Goal: Task Accomplishment & Management: Use online tool/utility

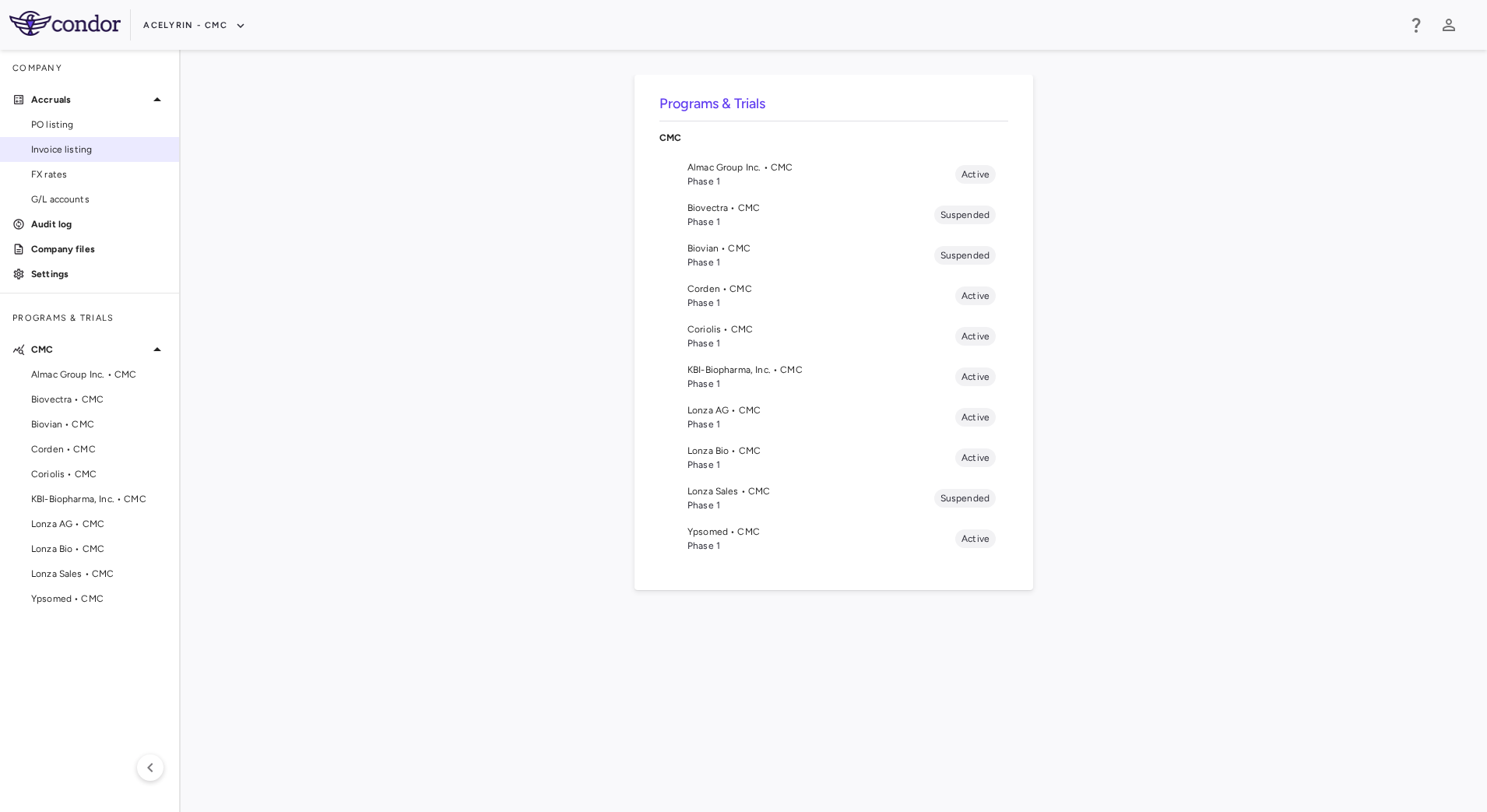
click at [87, 152] on span "Invoice listing" at bounding box center [98, 149] width 136 height 14
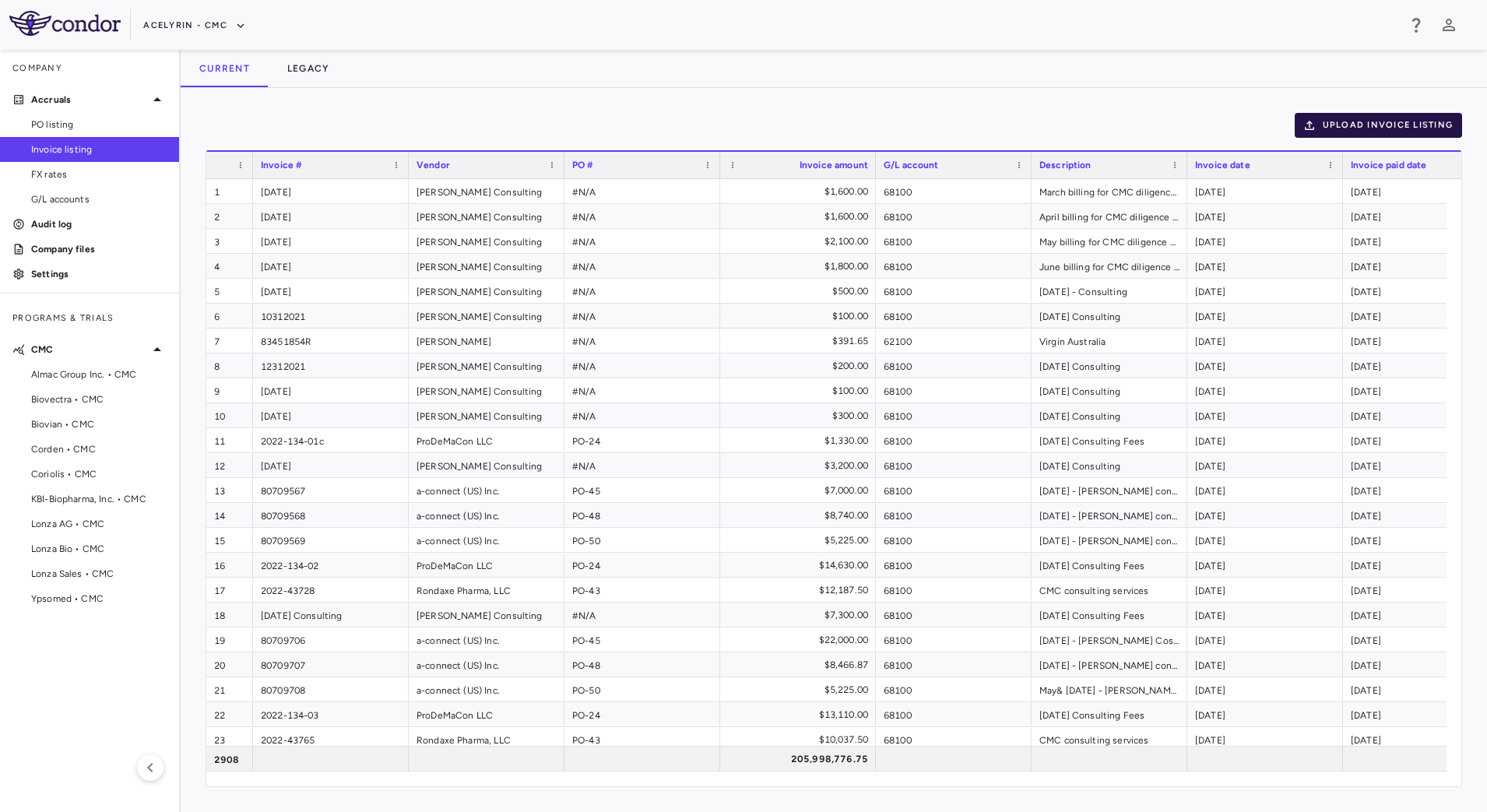
click at [1388, 127] on button "Upload invoice listing" at bounding box center [1379, 125] width 168 height 25
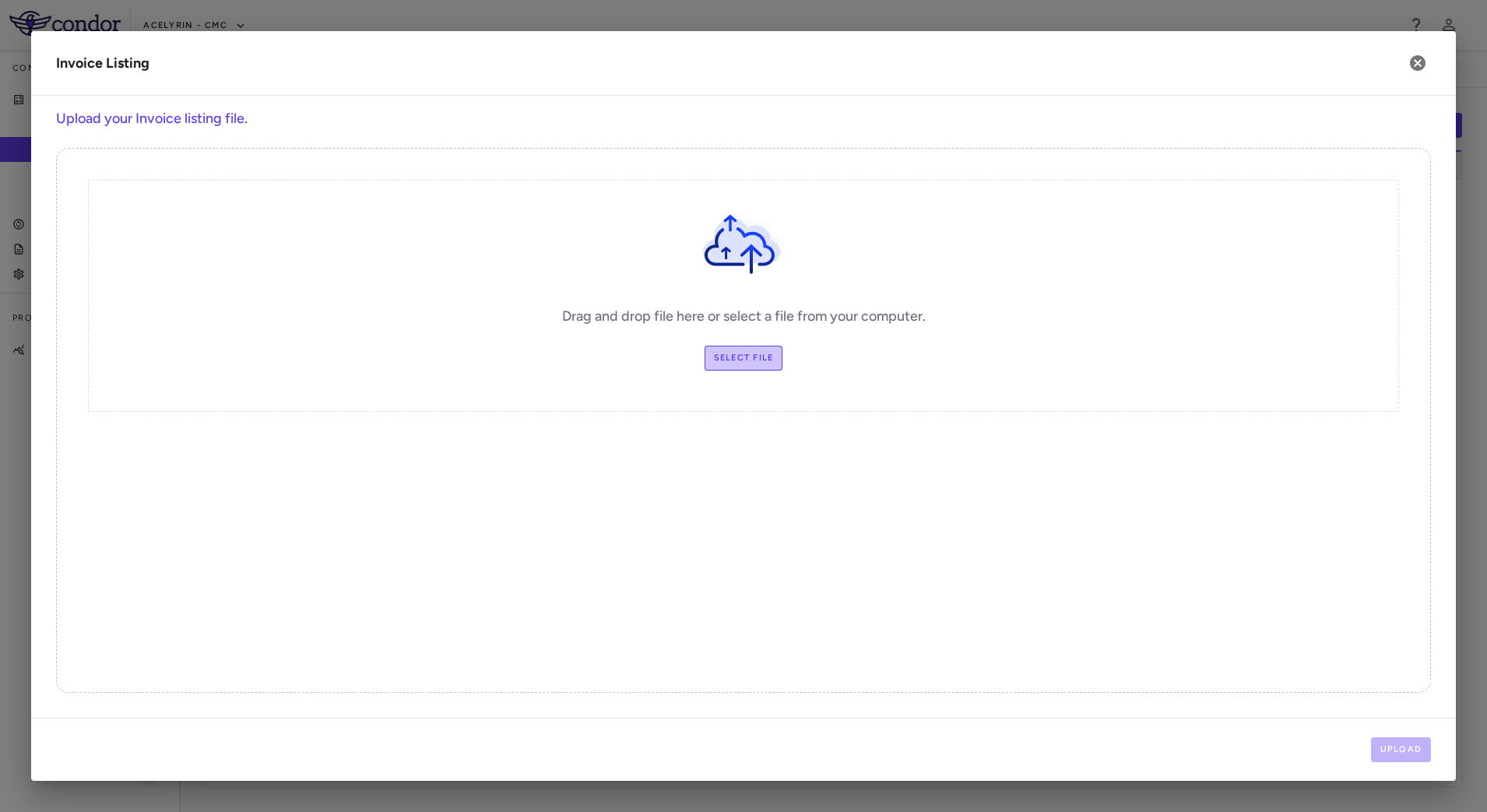
click at [753, 364] on label "Select file" at bounding box center [744, 358] width 79 height 25
click at [0, 0] on input "Select file" at bounding box center [0, 0] width 0 height 0
click at [1414, 745] on button "Upload" at bounding box center [1402, 749] width 61 height 25
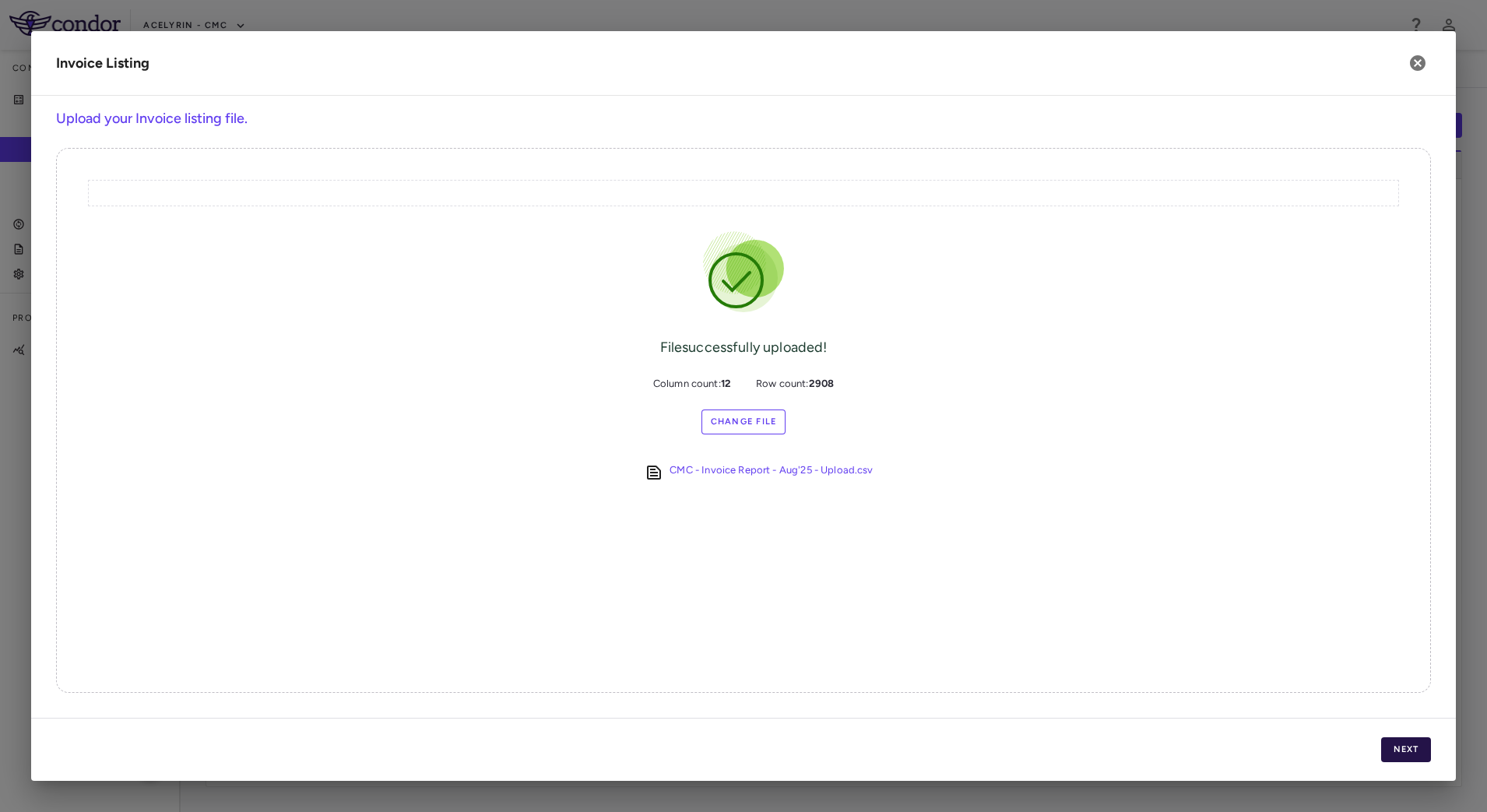
click at [1419, 754] on button "Next" at bounding box center [1406, 749] width 50 height 25
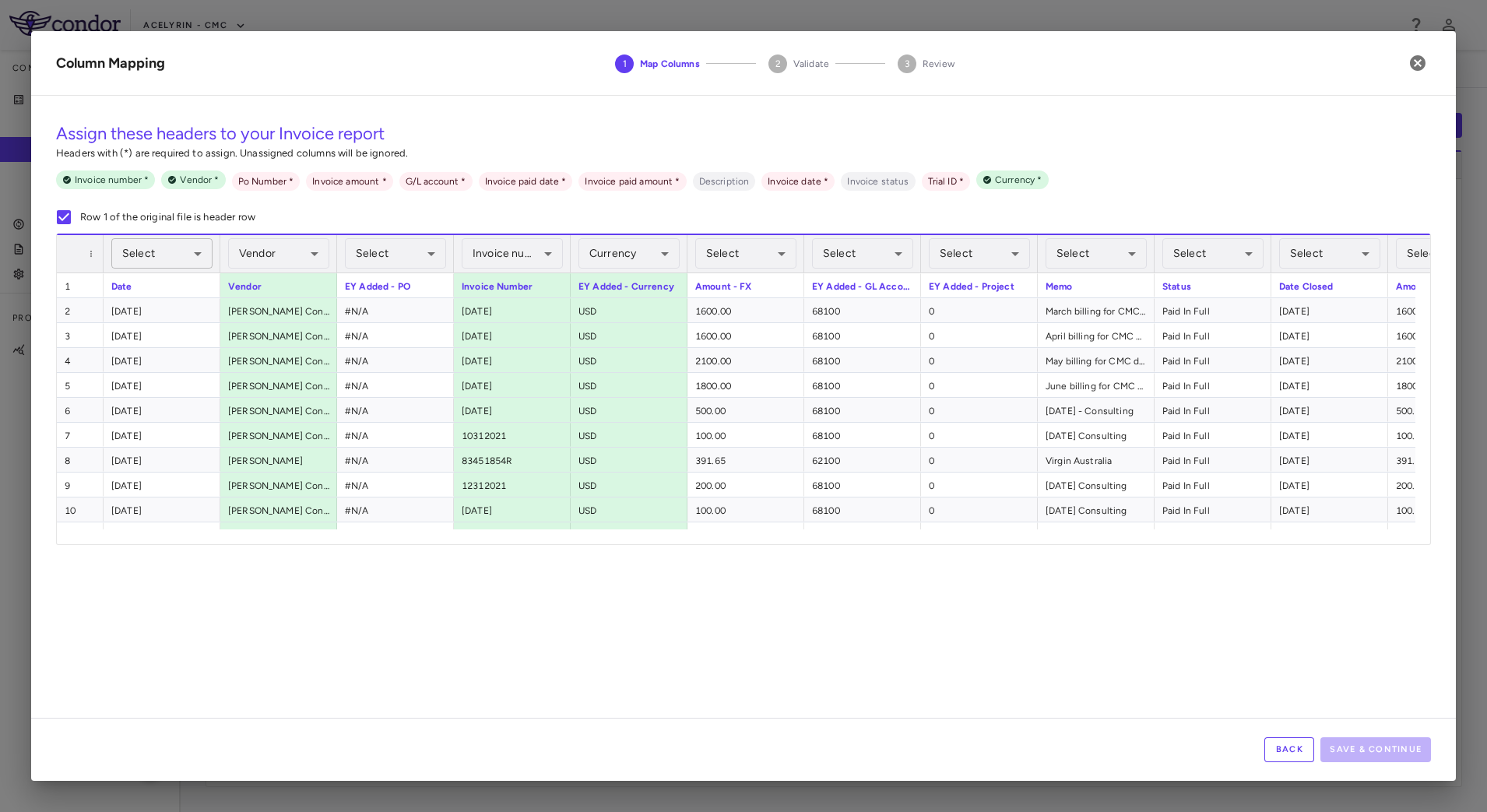
click at [151, 256] on body "Skip to sidebar Skip to main content Acelyrin - CMC Company Accruals PO listing…" at bounding box center [743, 406] width 1487 height 812
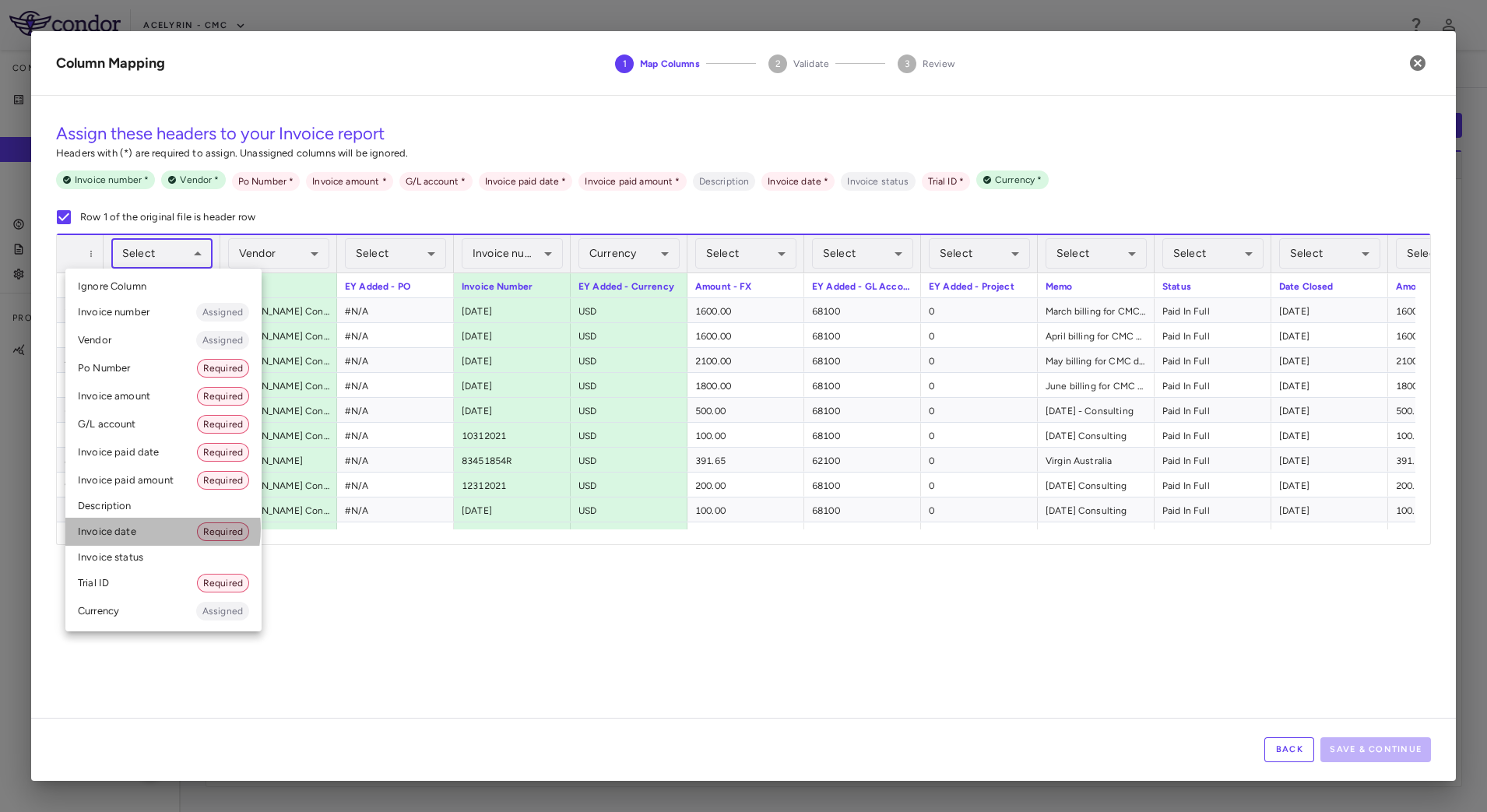
drag, startPoint x: 148, startPoint y: 529, endPoint x: 184, endPoint y: 509, distance: 41.2
click at [148, 529] on li "Invoice date Required" at bounding box center [164, 532] width 197 height 28
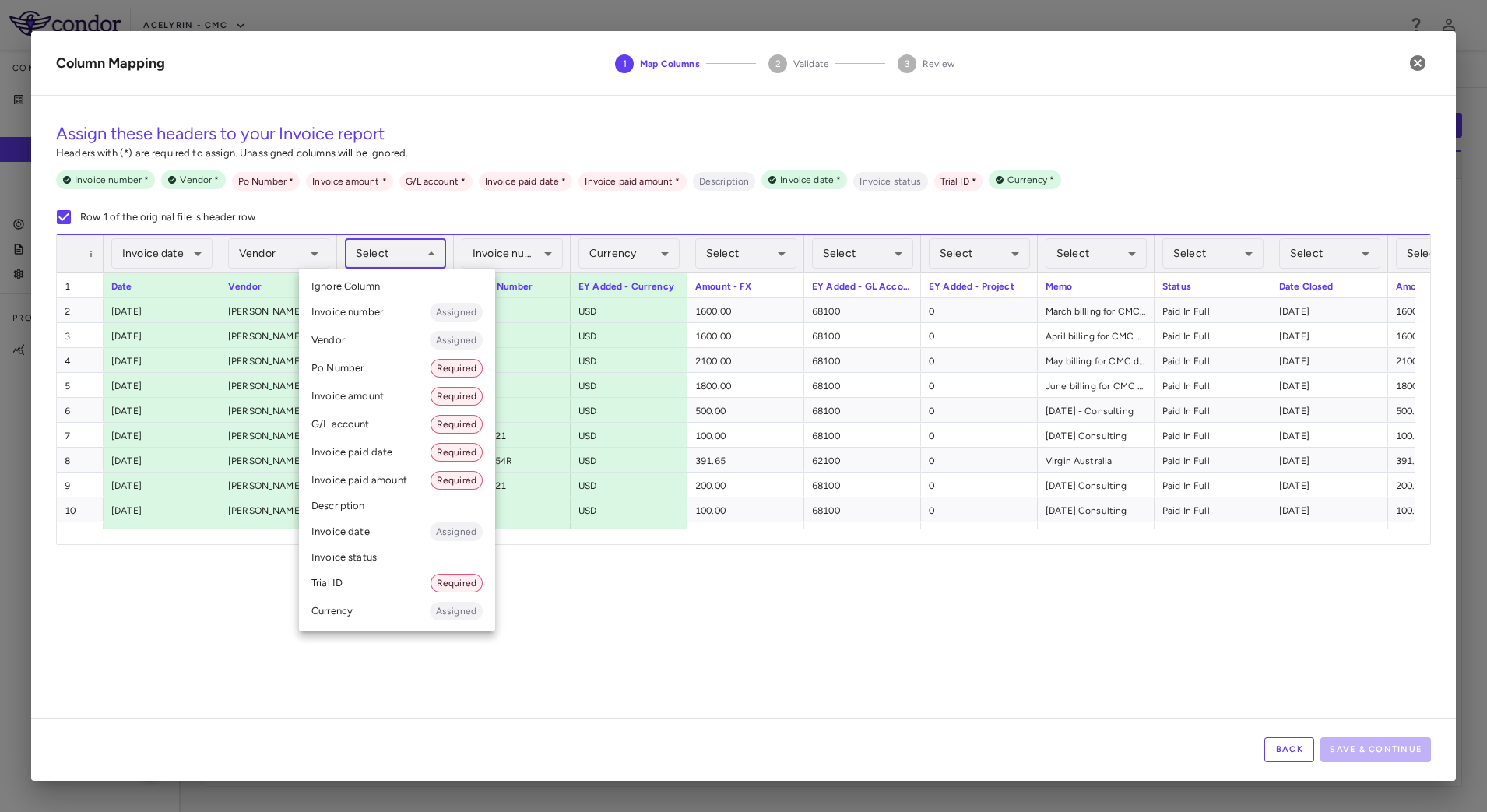
click at [405, 252] on body "Skip to sidebar Skip to main content Acelyrin - CMC Company Accruals PO listing…" at bounding box center [743, 406] width 1487 height 812
click at [383, 374] on li "Po Number Required" at bounding box center [397, 368] width 197 height 28
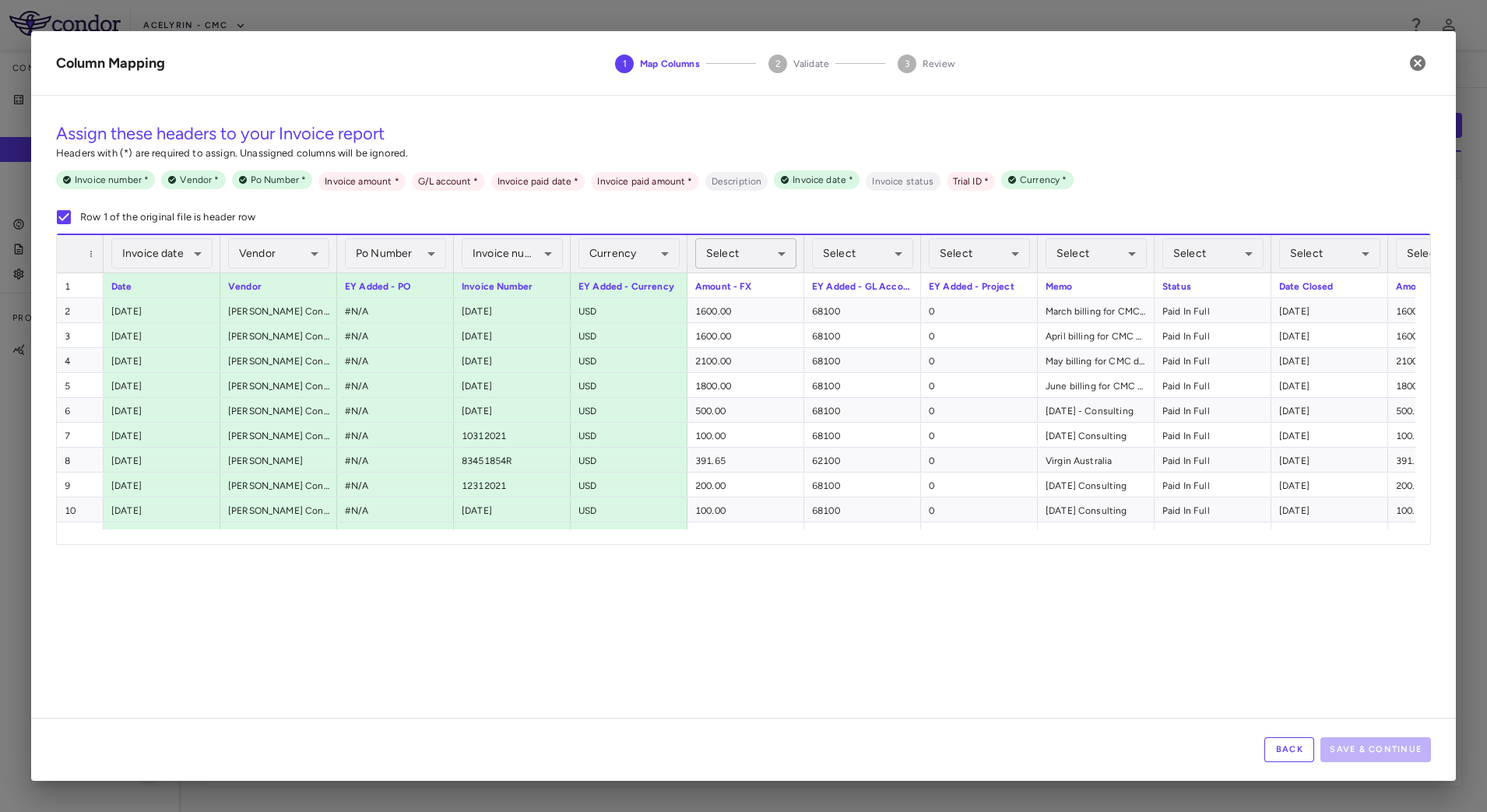
click at [758, 253] on body "Skip to sidebar Skip to main content Acelyrin - CMC Company Accruals PO listing…" at bounding box center [743, 406] width 1487 height 812
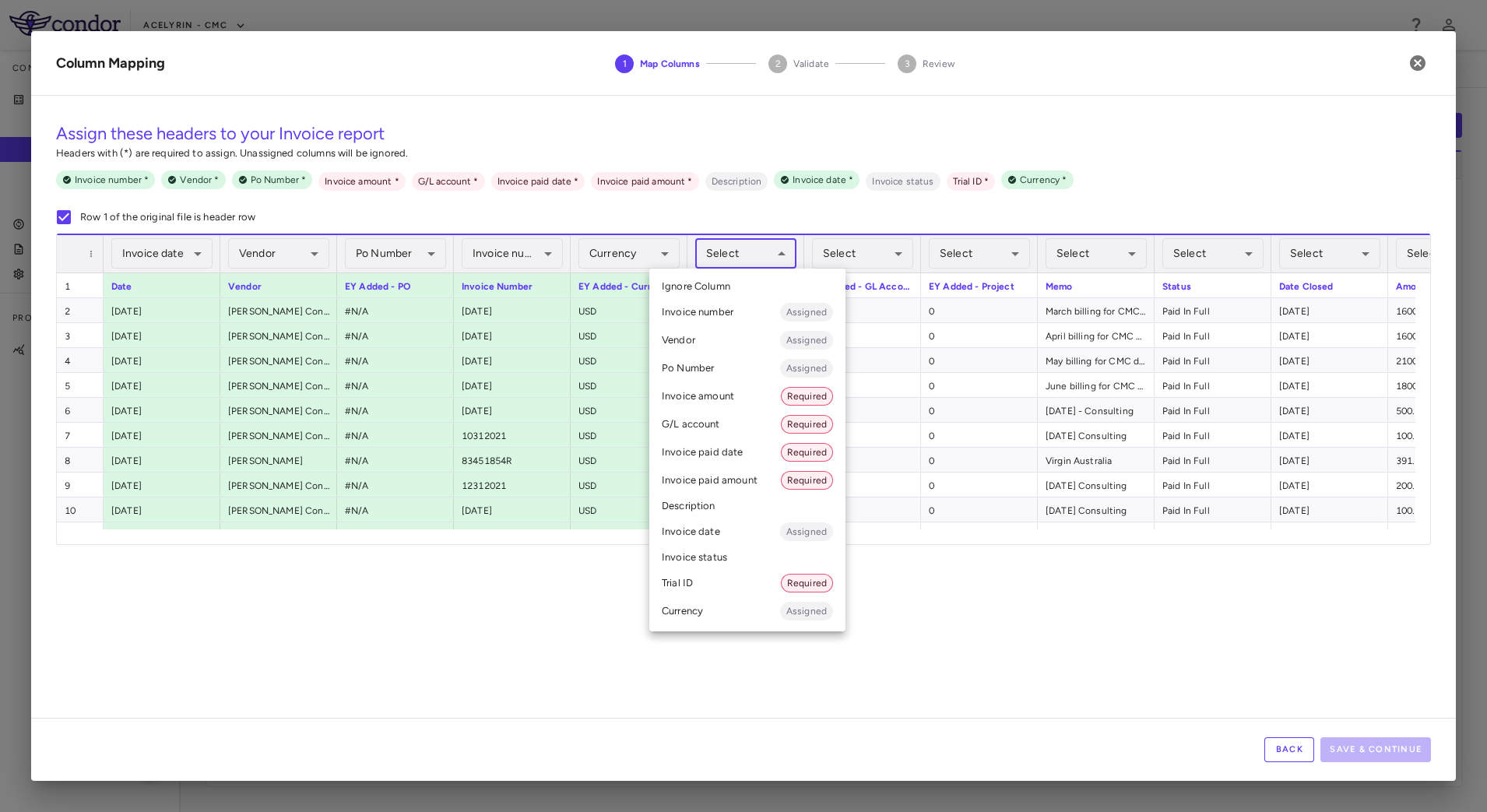
click at [745, 399] on li "Invoice amount Required" at bounding box center [748, 396] width 197 height 28
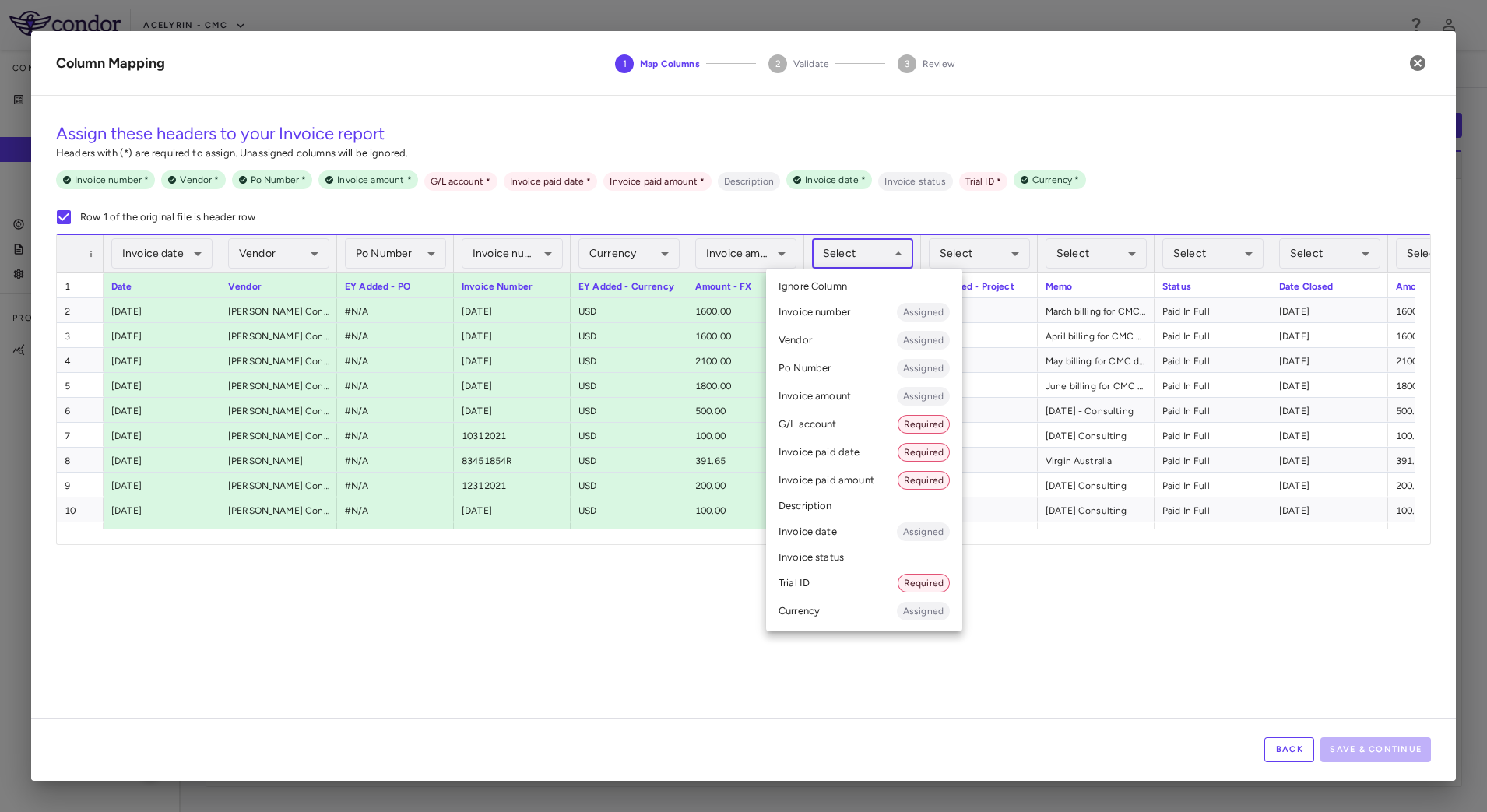
click at [887, 244] on body "Skip to sidebar Skip to main content Acelyrin - CMC Company Accruals PO listing…" at bounding box center [743, 406] width 1487 height 812
click at [858, 426] on li "G/L account Required" at bounding box center [865, 424] width 197 height 28
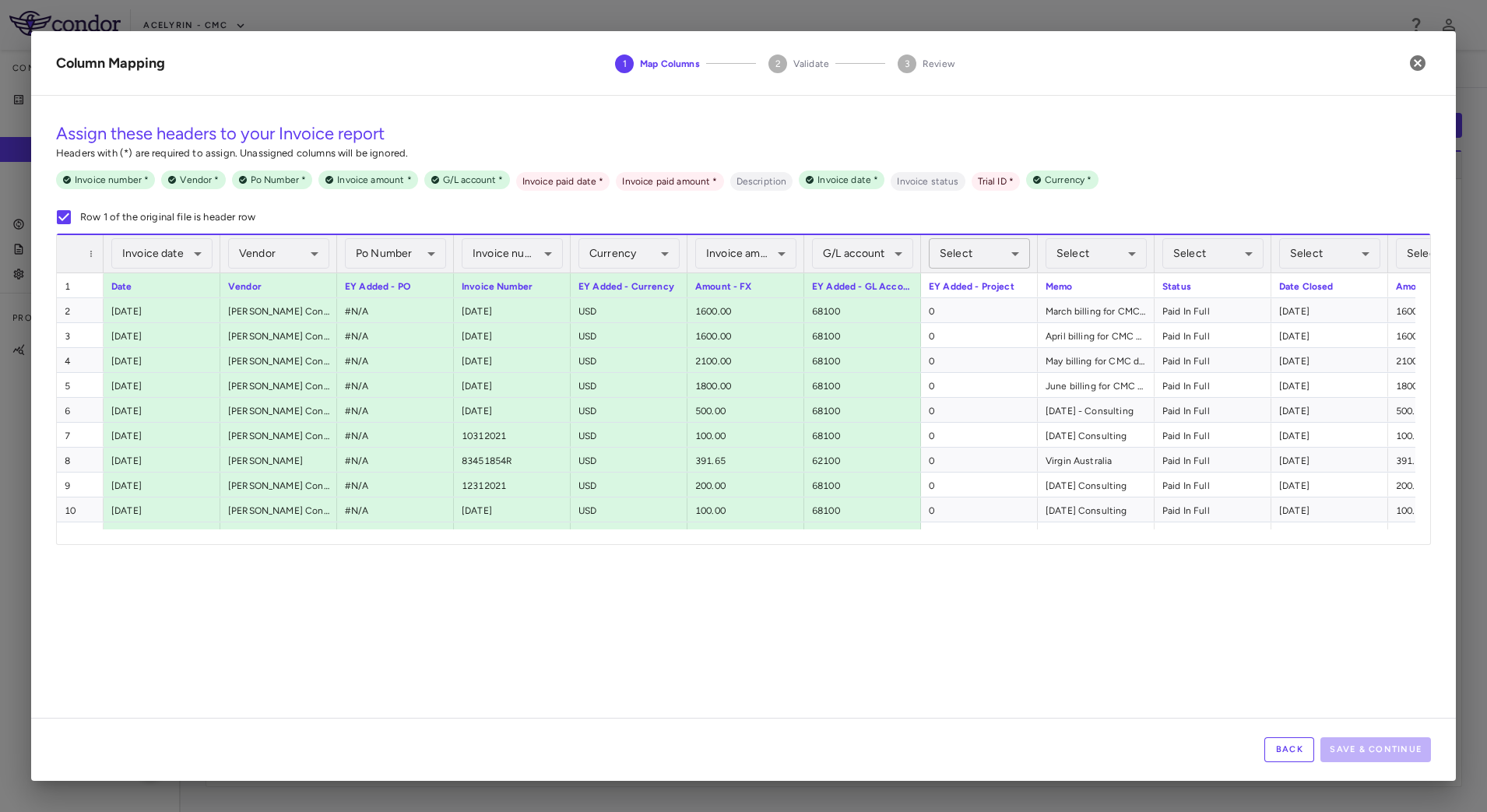
click at [999, 253] on body "Skip to sidebar Skip to main content Acelyrin - CMC Company Accruals PO listing…" at bounding box center [743, 406] width 1487 height 812
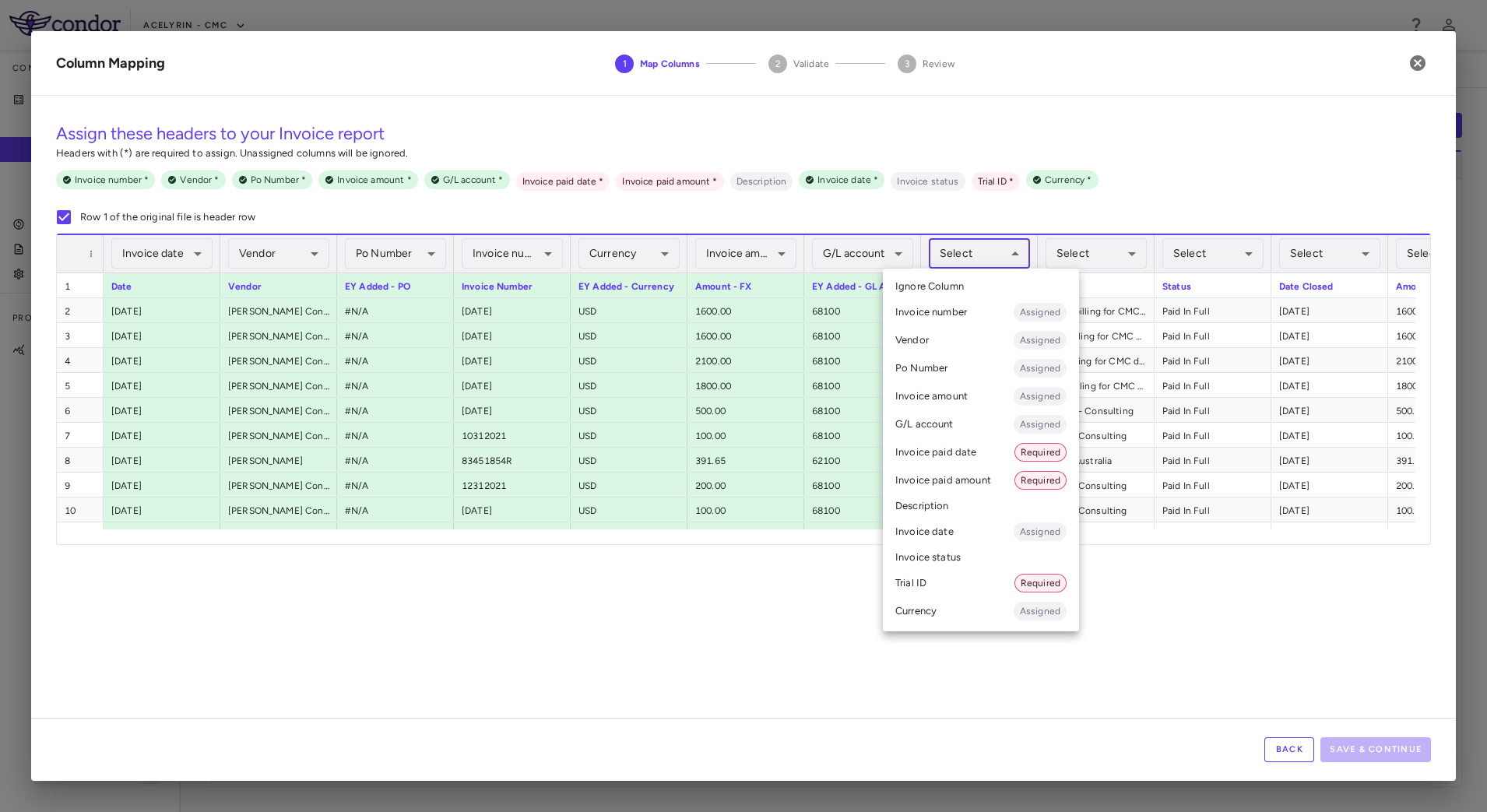
drag, startPoint x: 942, startPoint y: 578, endPoint x: 979, endPoint y: 554, distance: 44.1
click at [942, 578] on li "Trial ID Required" at bounding box center [981, 583] width 197 height 28
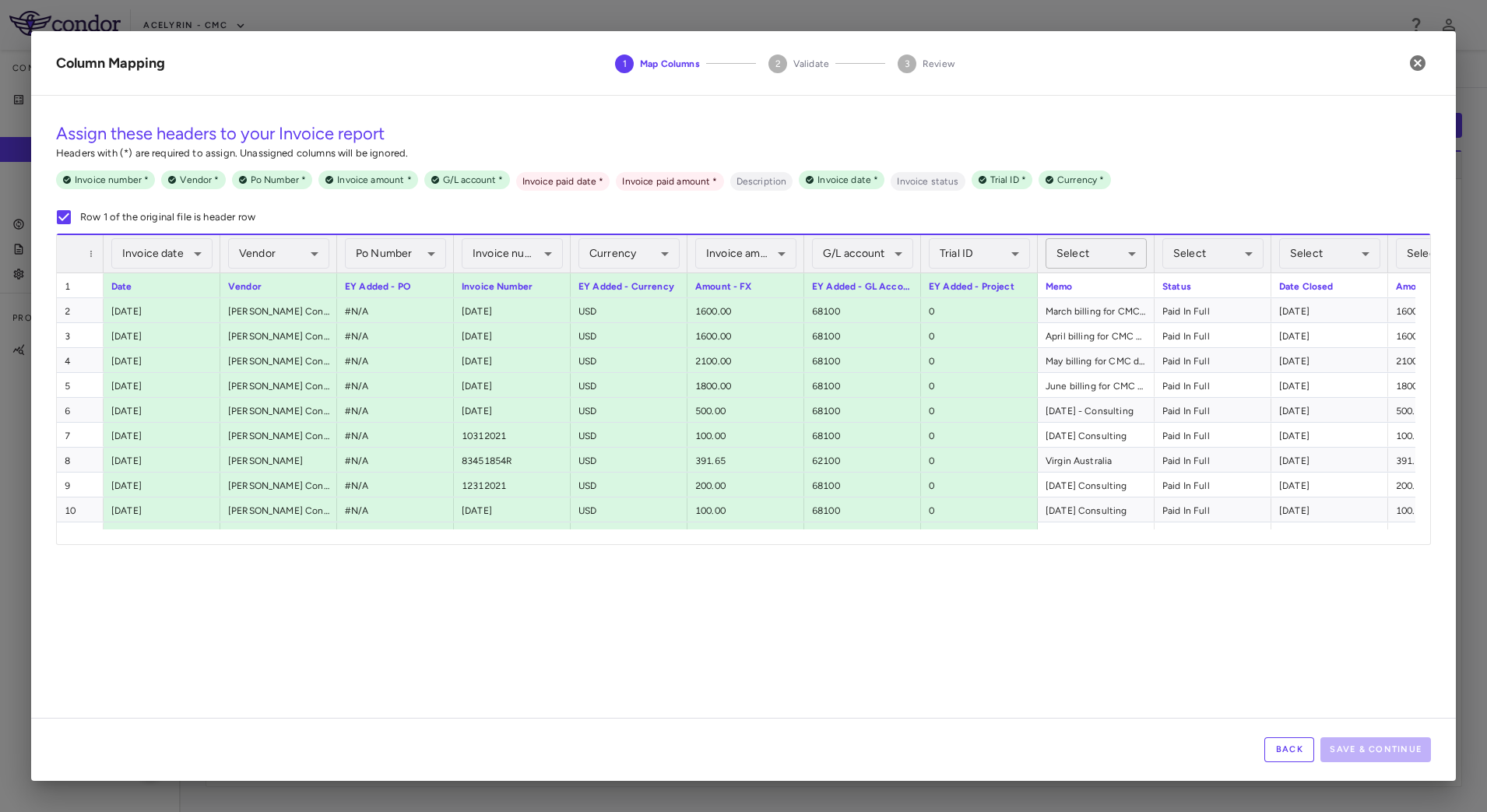
click at [1129, 253] on body "Skip to sidebar Skip to main content Acelyrin - CMC Company Accruals PO listing…" at bounding box center [743, 406] width 1487 height 812
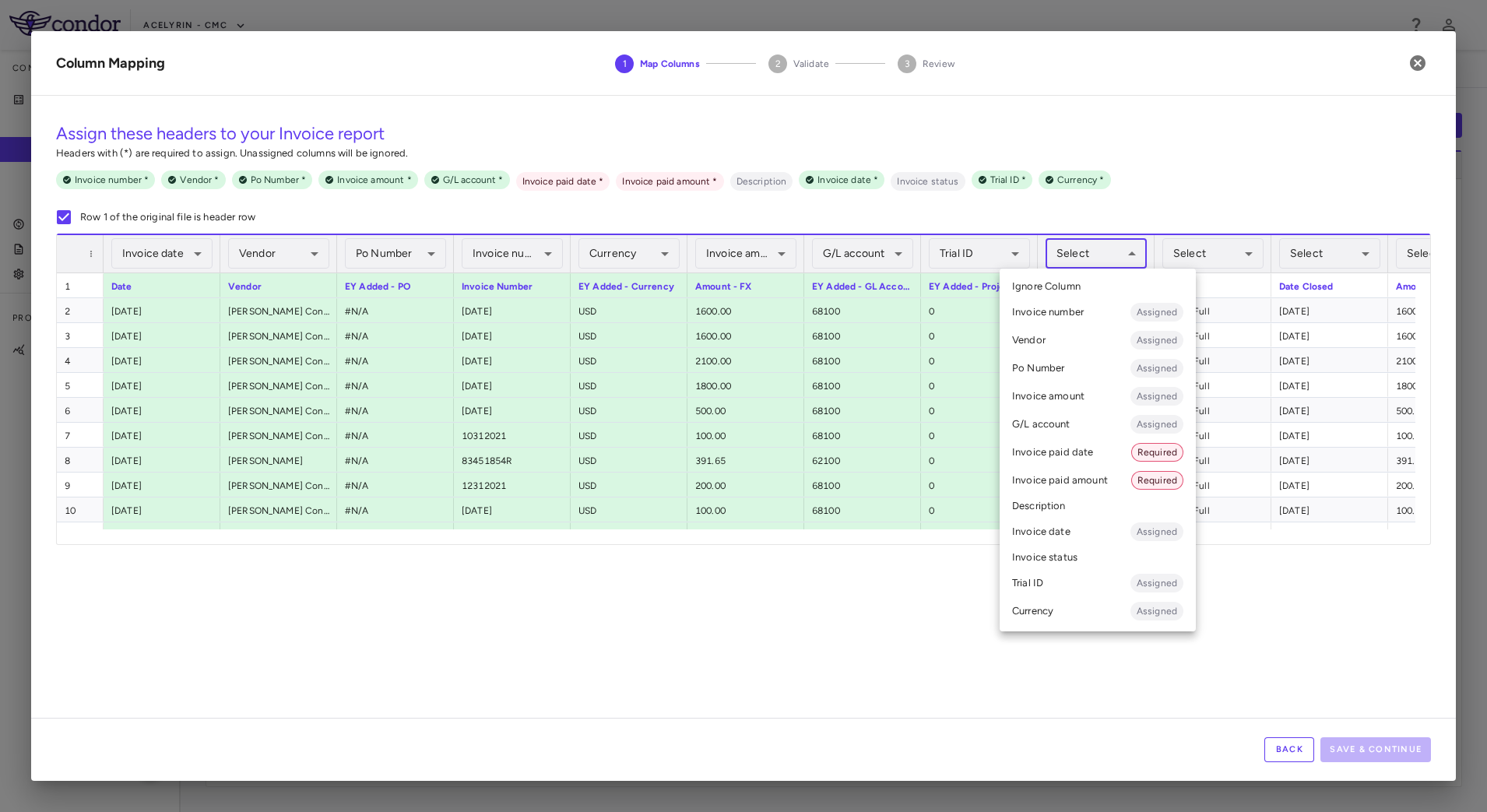
click at [1060, 510] on li "Description" at bounding box center [1098, 506] width 197 height 24
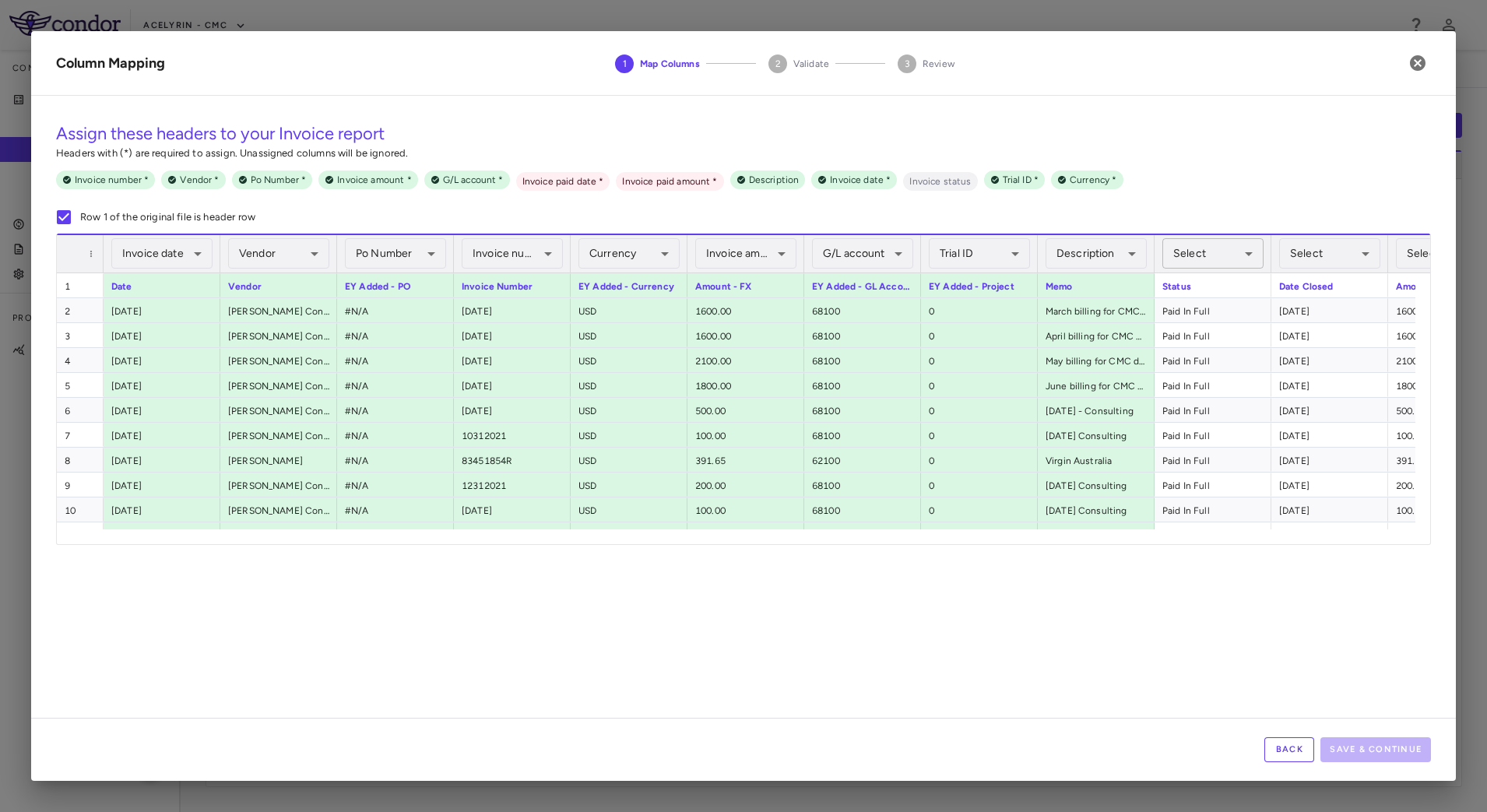
click at [1240, 253] on body "Skip to sidebar Skip to main content Acelyrin - CMC Company Accruals PO listing…" at bounding box center [743, 406] width 1487 height 812
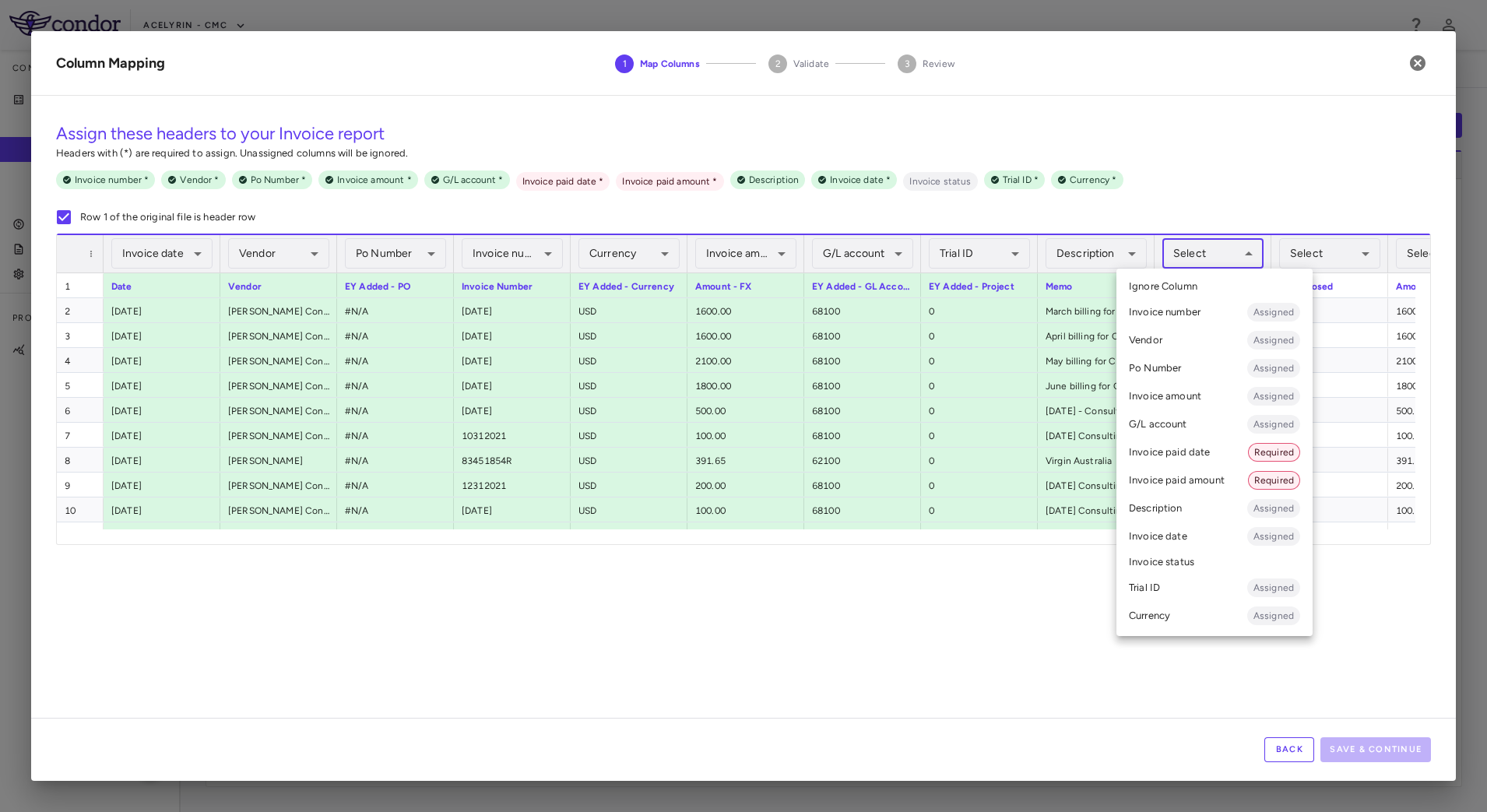
click at [1184, 555] on li "Invoice status" at bounding box center [1215, 562] width 197 height 24
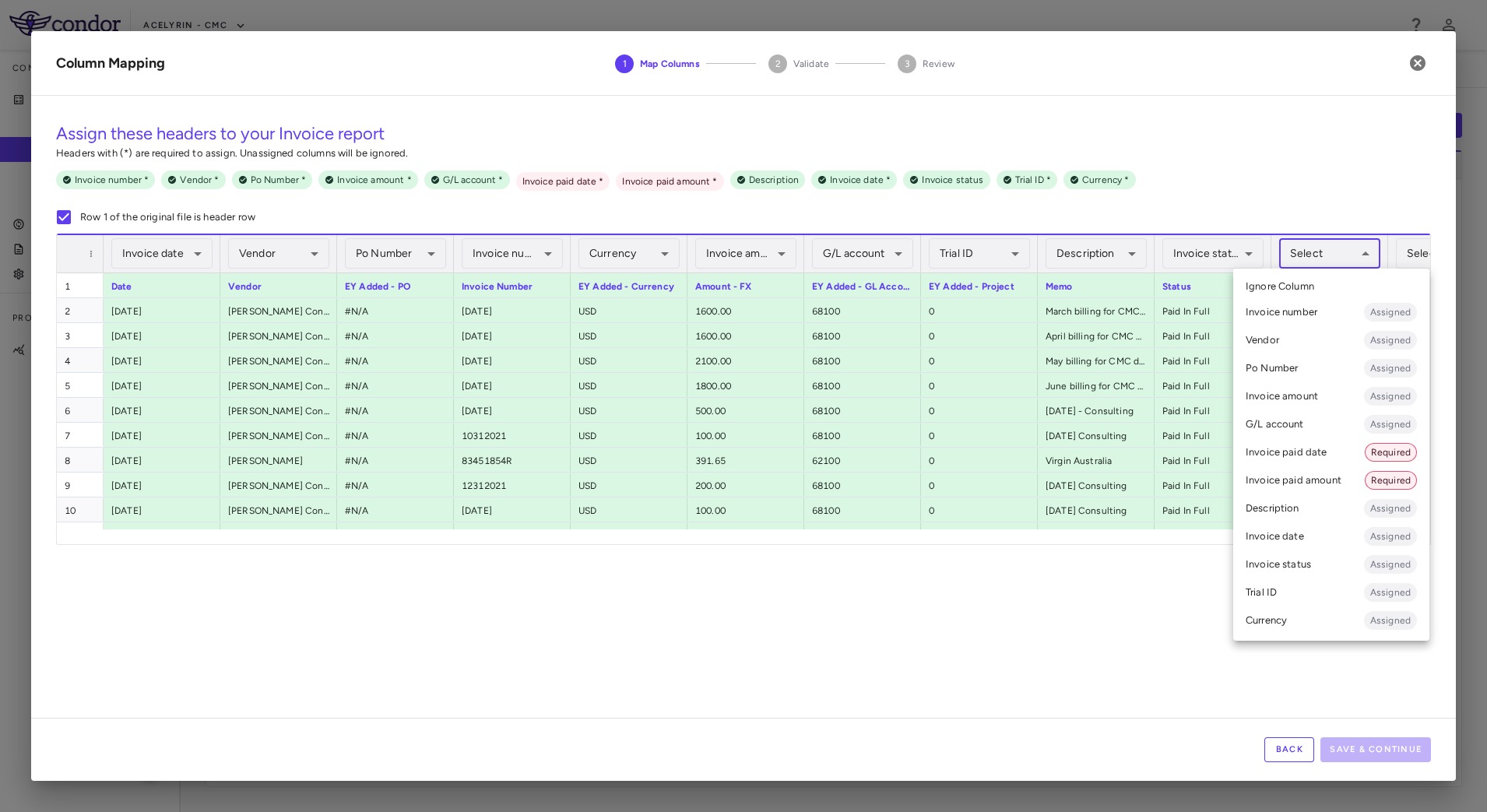
click at [1355, 257] on body "Skip to sidebar Skip to main content Acelyrin - CMC Company Accruals PO listing…" at bounding box center [743, 406] width 1487 height 812
click at [1307, 450] on li "Invoice paid date Required" at bounding box center [1332, 452] width 197 height 28
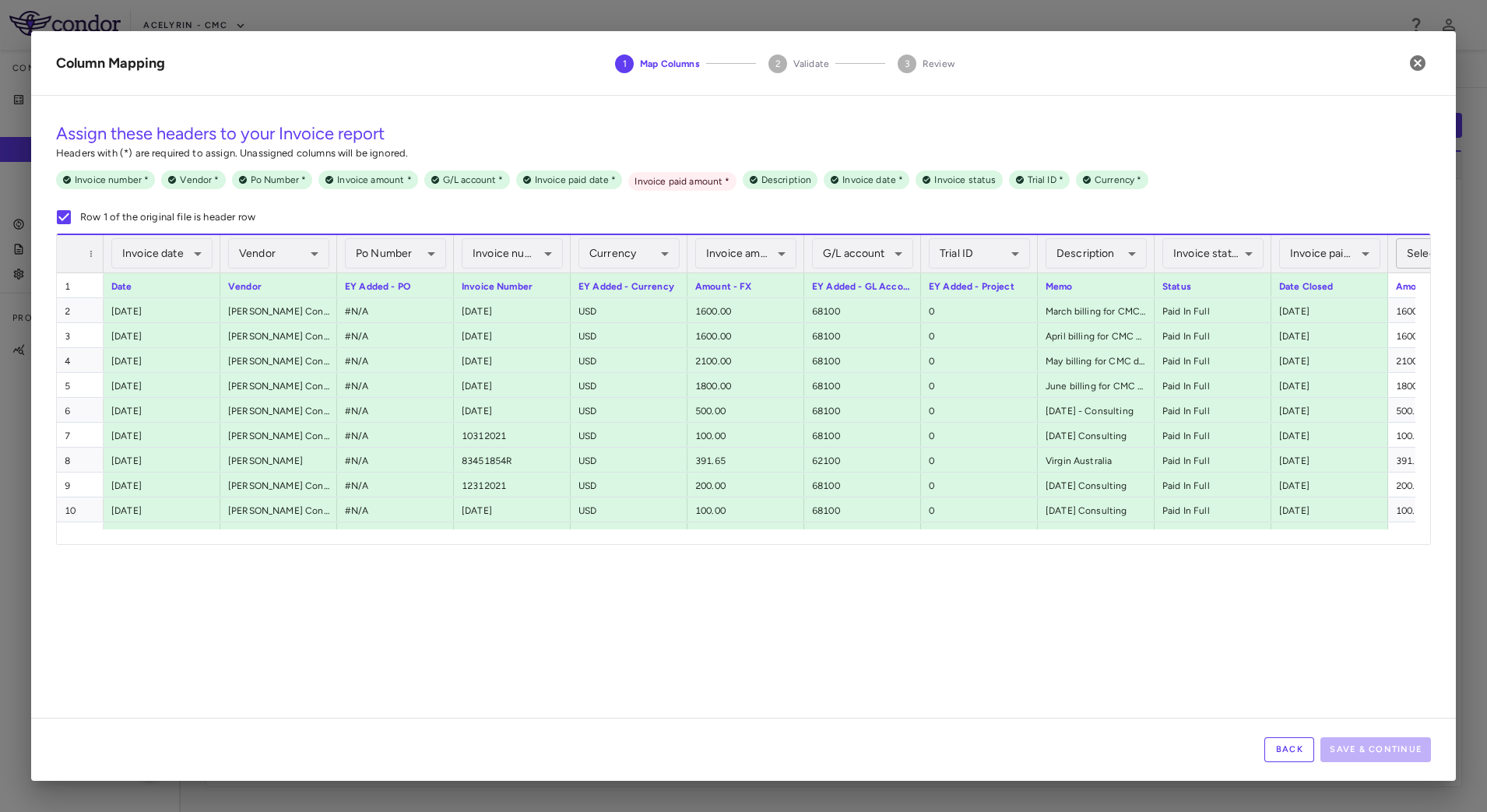
click at [1411, 254] on body "Skip to sidebar Skip to main content Acelyrin - CMC Company Accruals PO listing…" at bounding box center [743, 406] width 1487 height 812
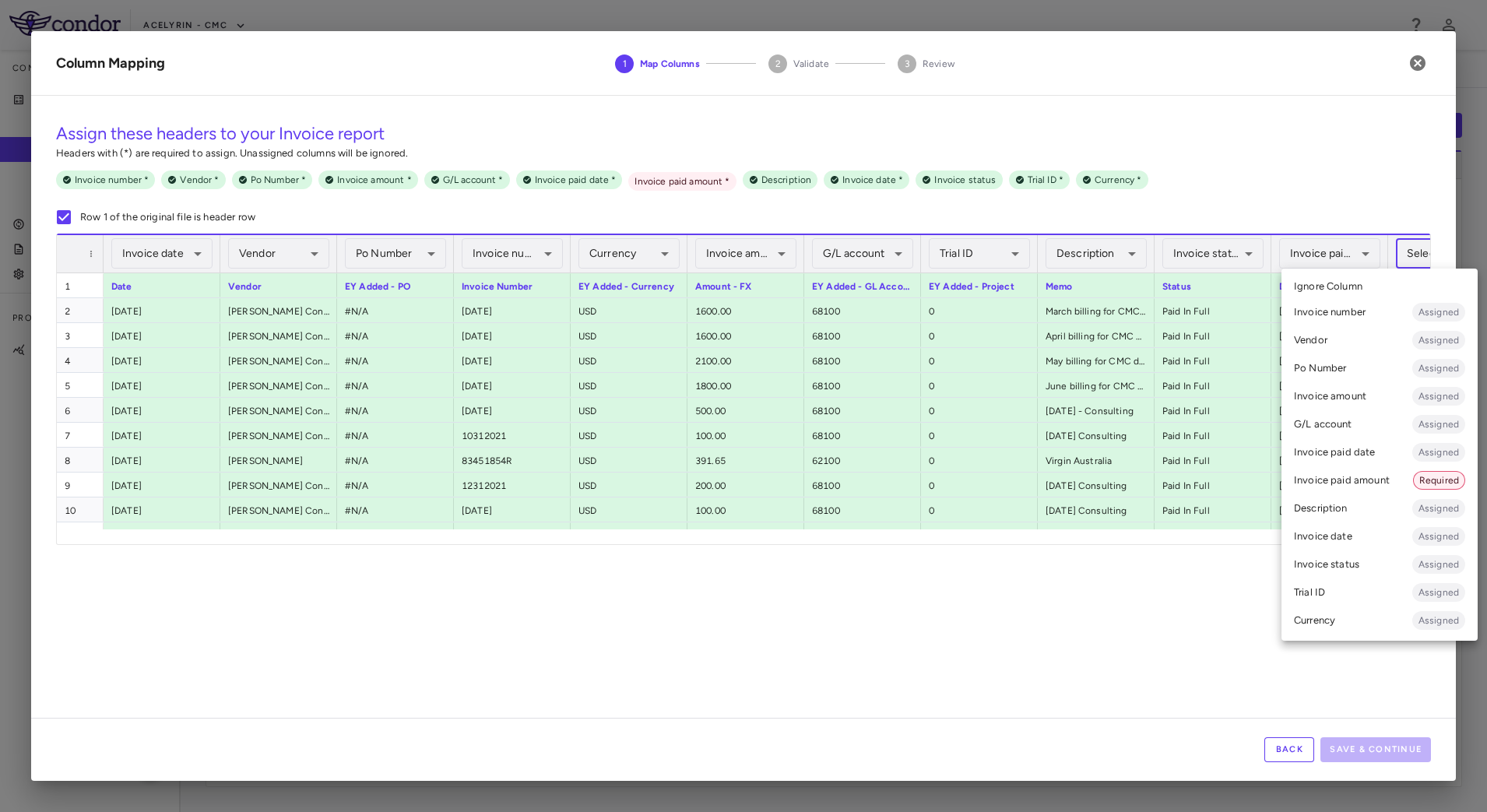
click at [1363, 482] on li "Invoice paid amount Required" at bounding box center [1380, 480] width 197 height 28
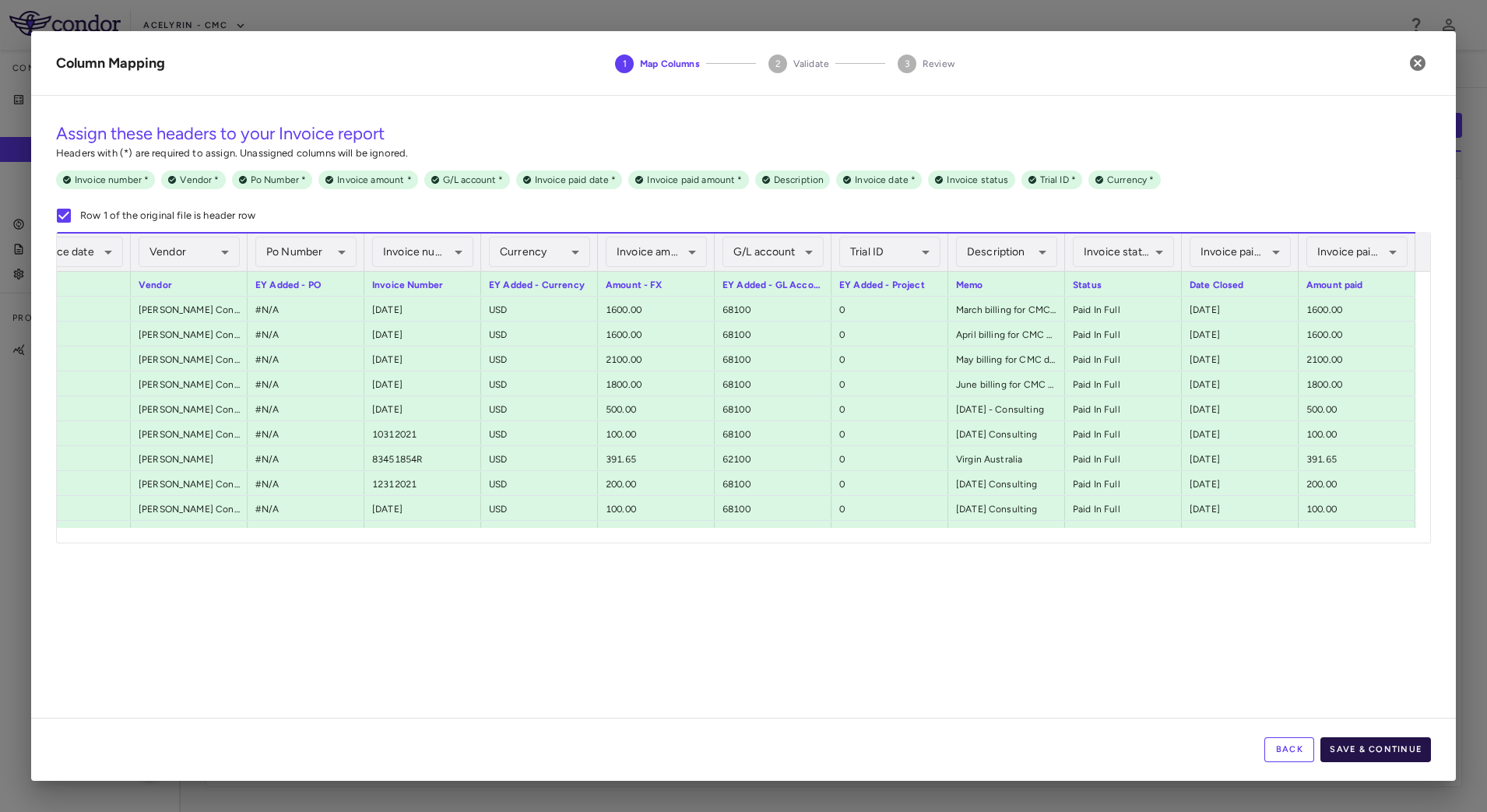
click at [1376, 741] on button "Save & Continue" at bounding box center [1376, 749] width 110 height 25
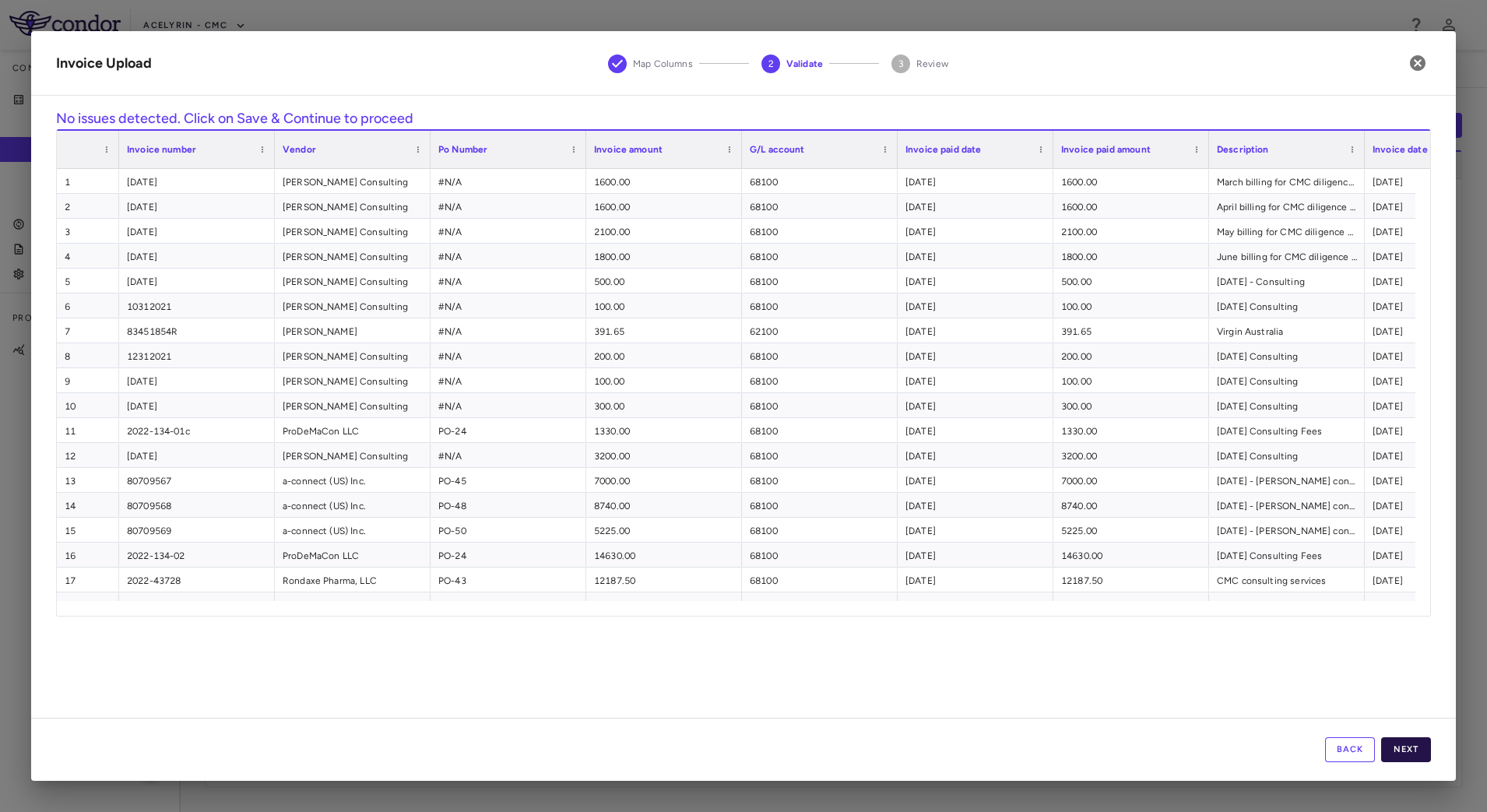
click at [1416, 747] on button "Next" at bounding box center [1406, 749] width 50 height 25
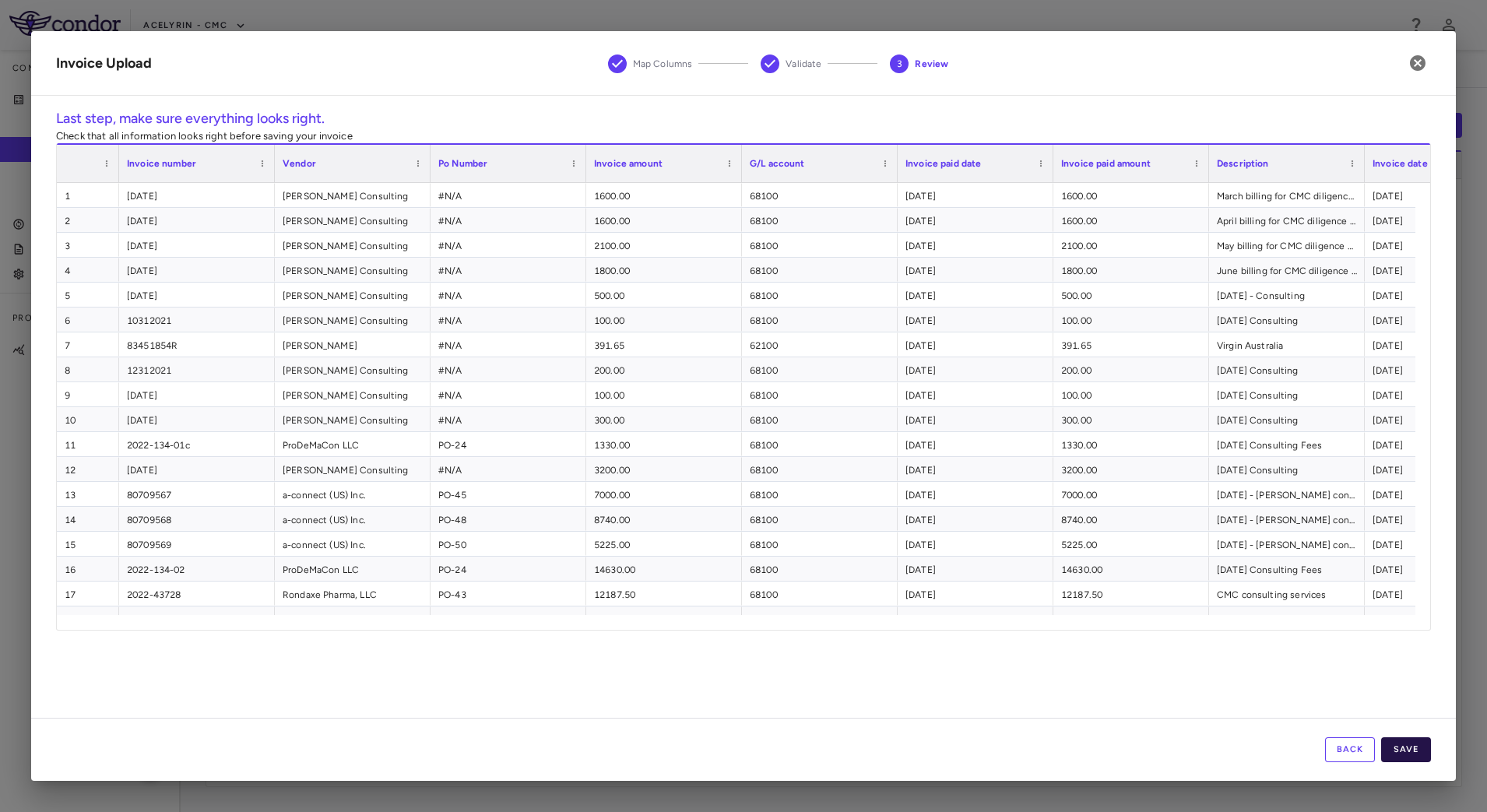
click at [1410, 744] on button "Save" at bounding box center [1406, 749] width 50 height 25
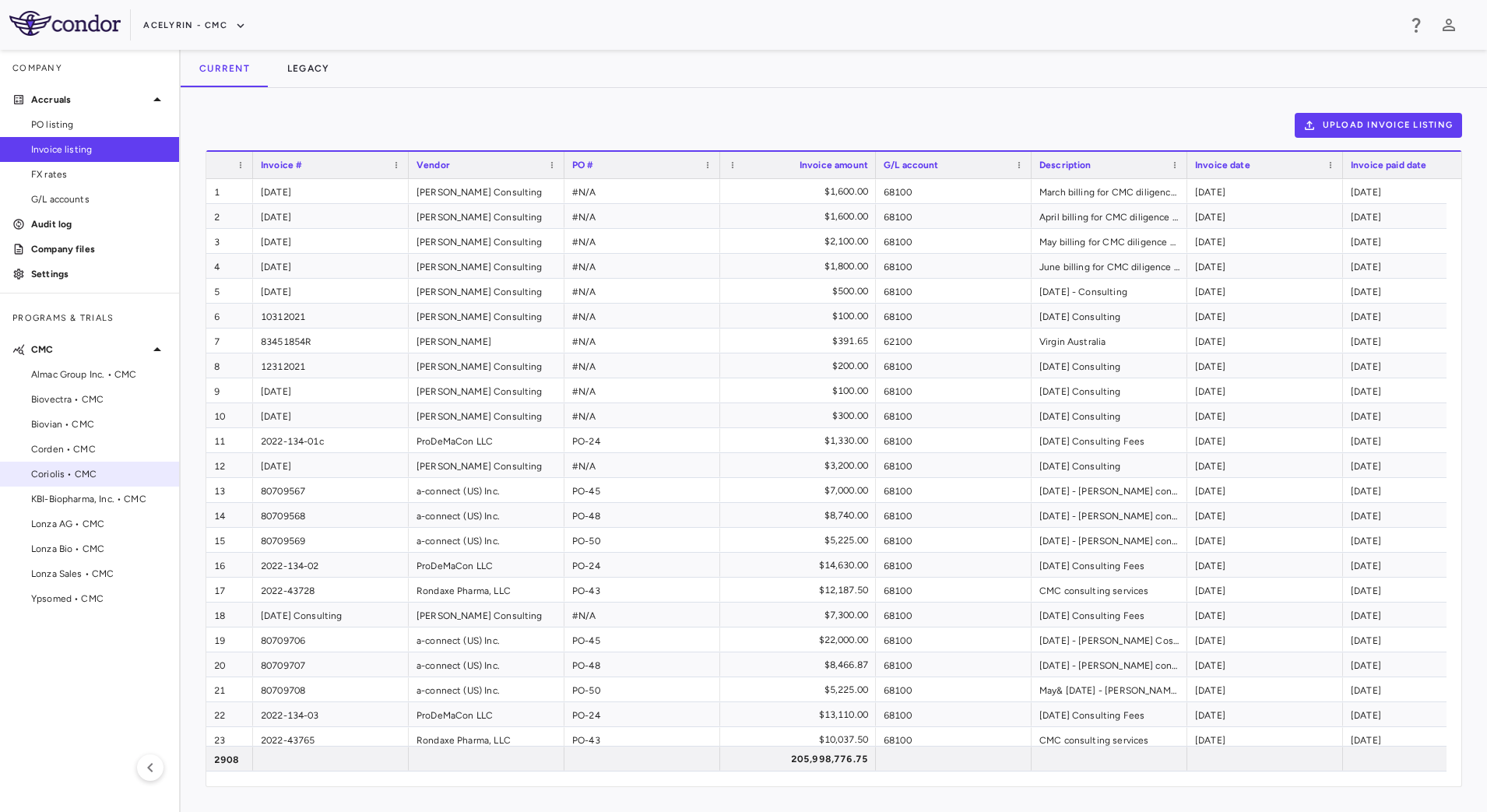
click at [91, 476] on span "Coriolis • CMC" at bounding box center [98, 473] width 136 height 14
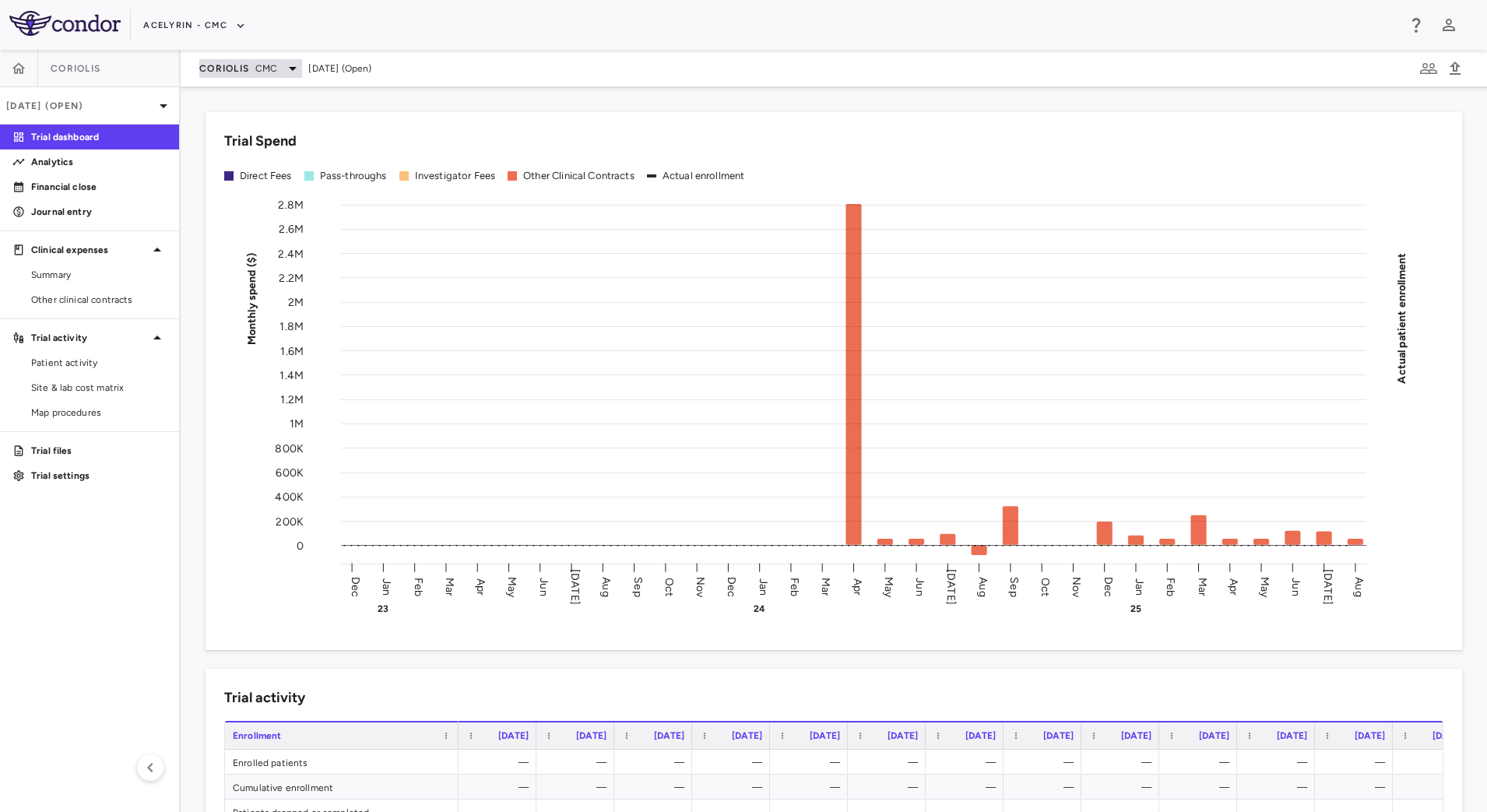
click at [267, 67] on span "CMC" at bounding box center [266, 68] width 22 height 14
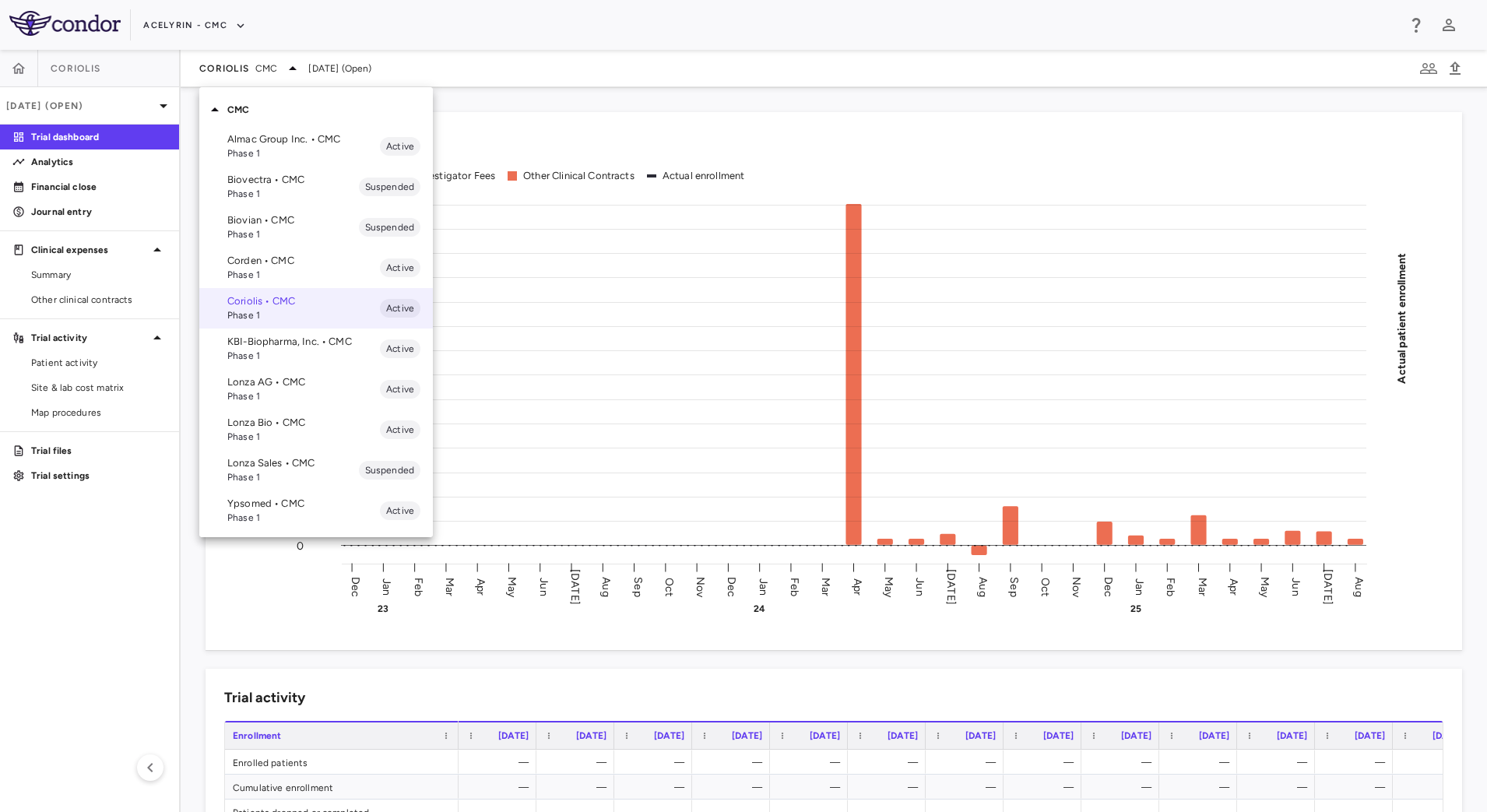
click at [255, 142] on p "Almac Group Inc. • CMC" at bounding box center [304, 139] width 153 height 14
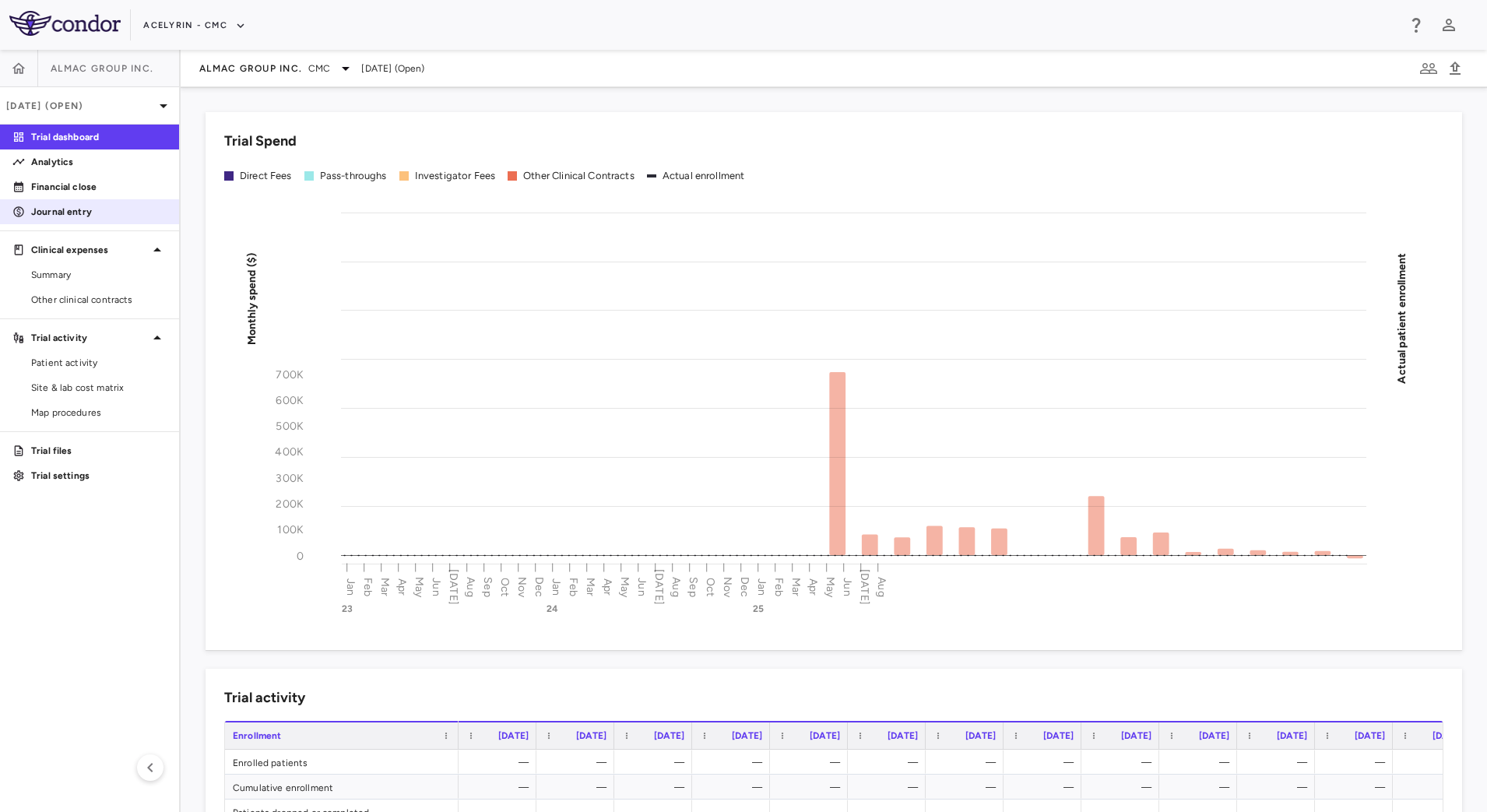
click at [71, 214] on p "Journal entry" at bounding box center [98, 211] width 136 height 14
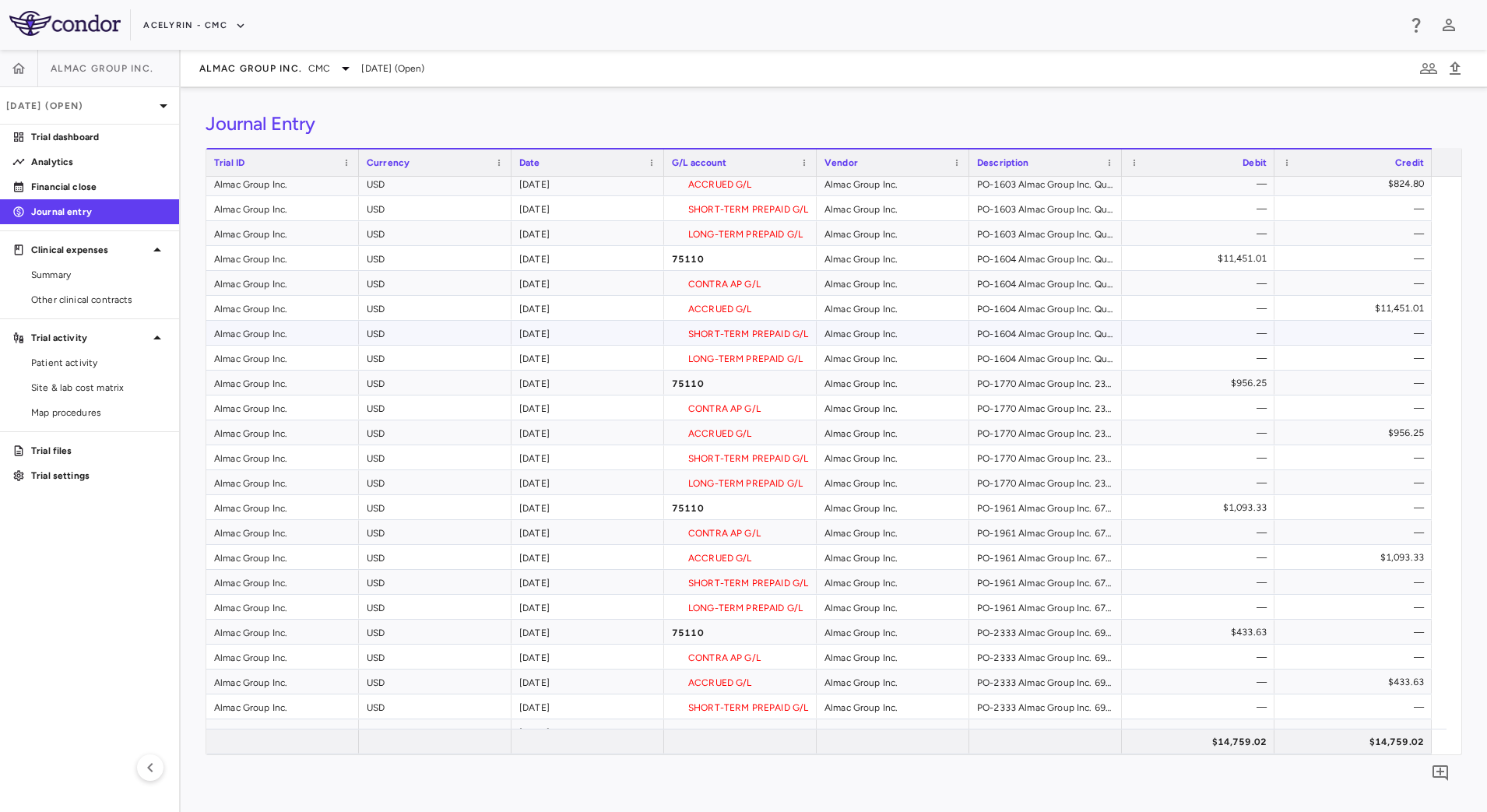
scroll to position [195, 0]
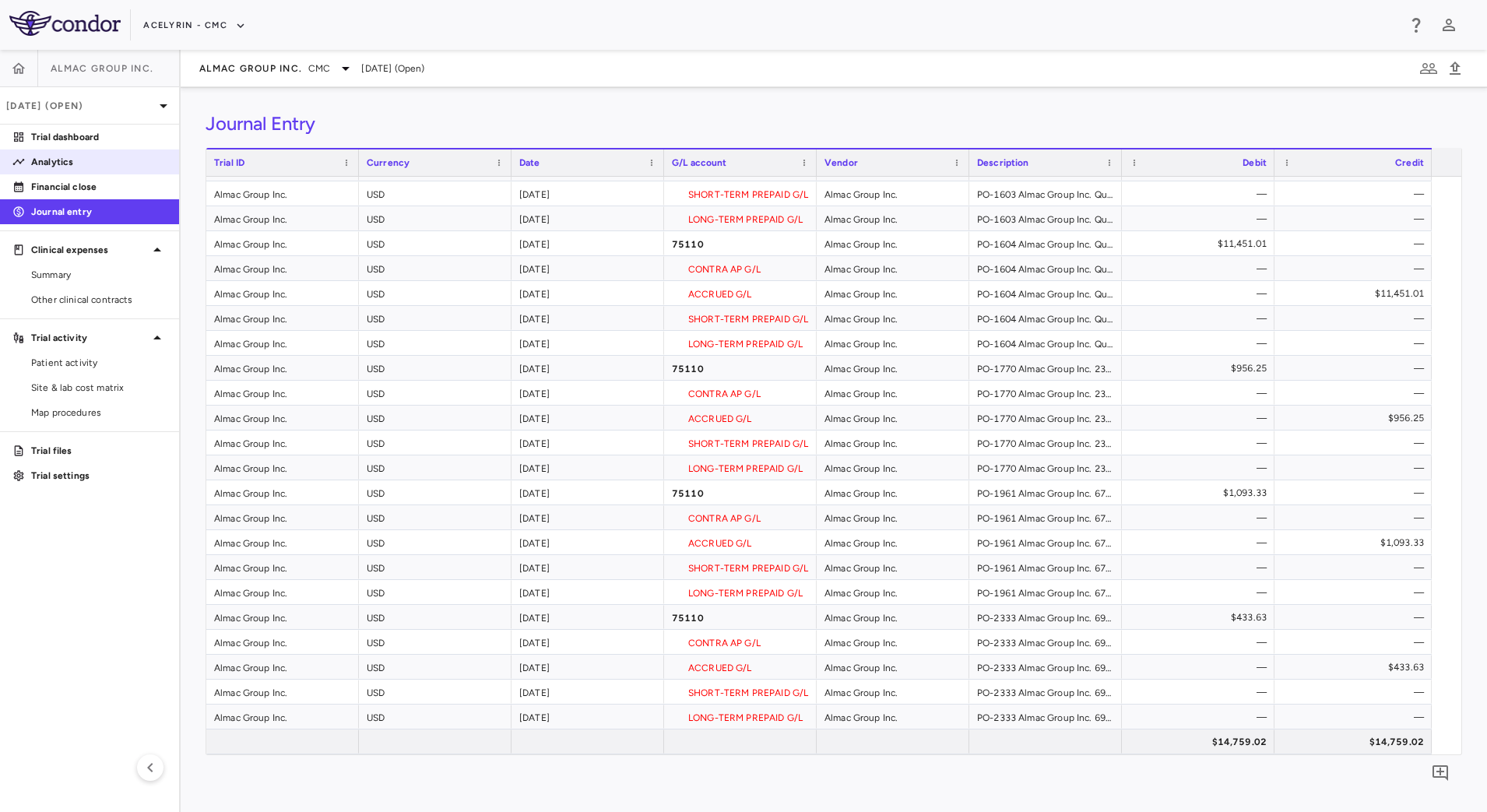
drag, startPoint x: 88, startPoint y: 161, endPoint x: 151, endPoint y: 172, distance: 64.0
click at [88, 161] on p "Analytics" at bounding box center [98, 162] width 136 height 14
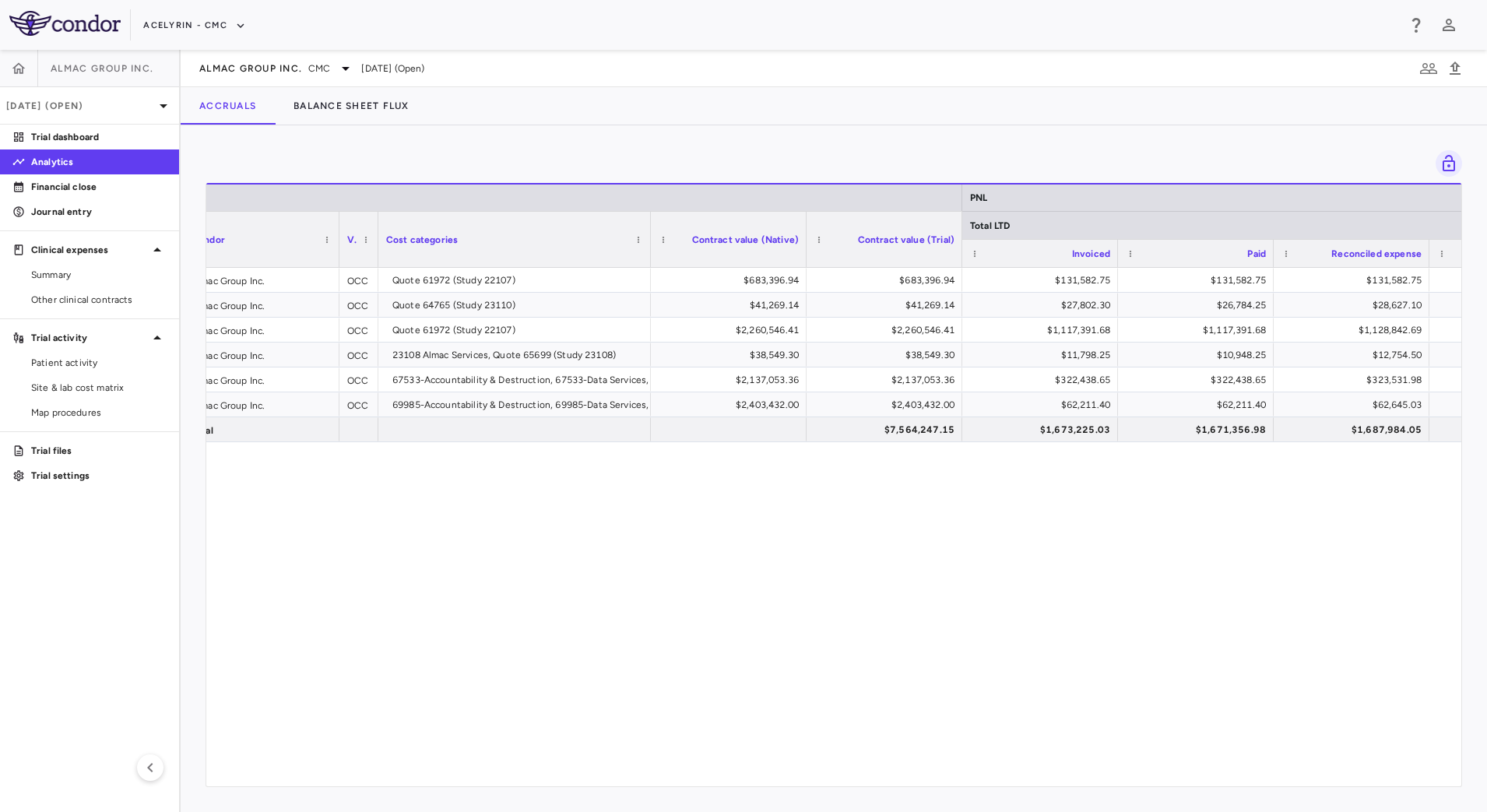
scroll to position [0, 483]
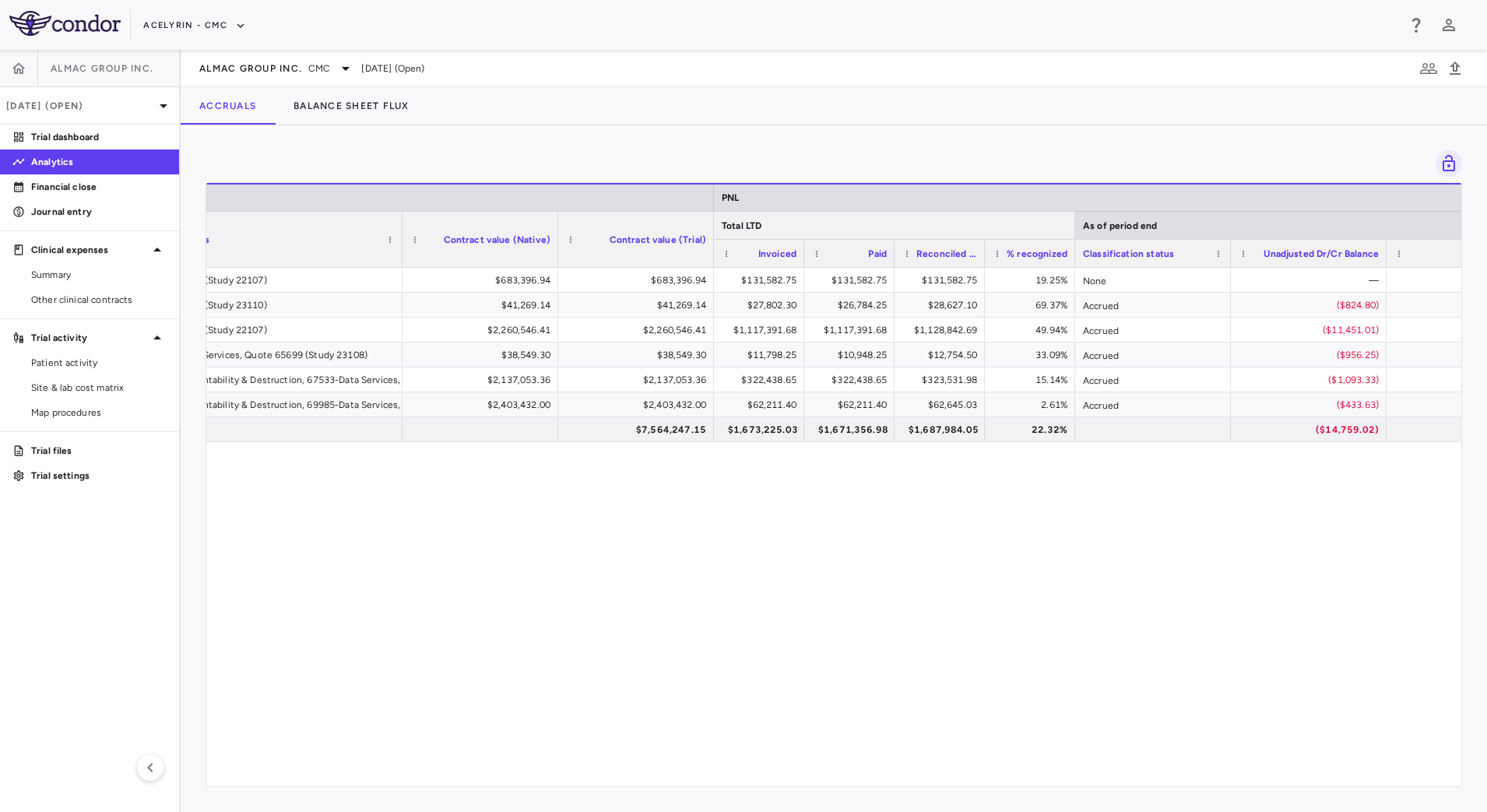
drag, startPoint x: 1334, startPoint y: 234, endPoint x: 1070, endPoint y: 235, distance: 264.0
click at [1071, 235] on div at bounding box center [1074, 226] width 6 height 28
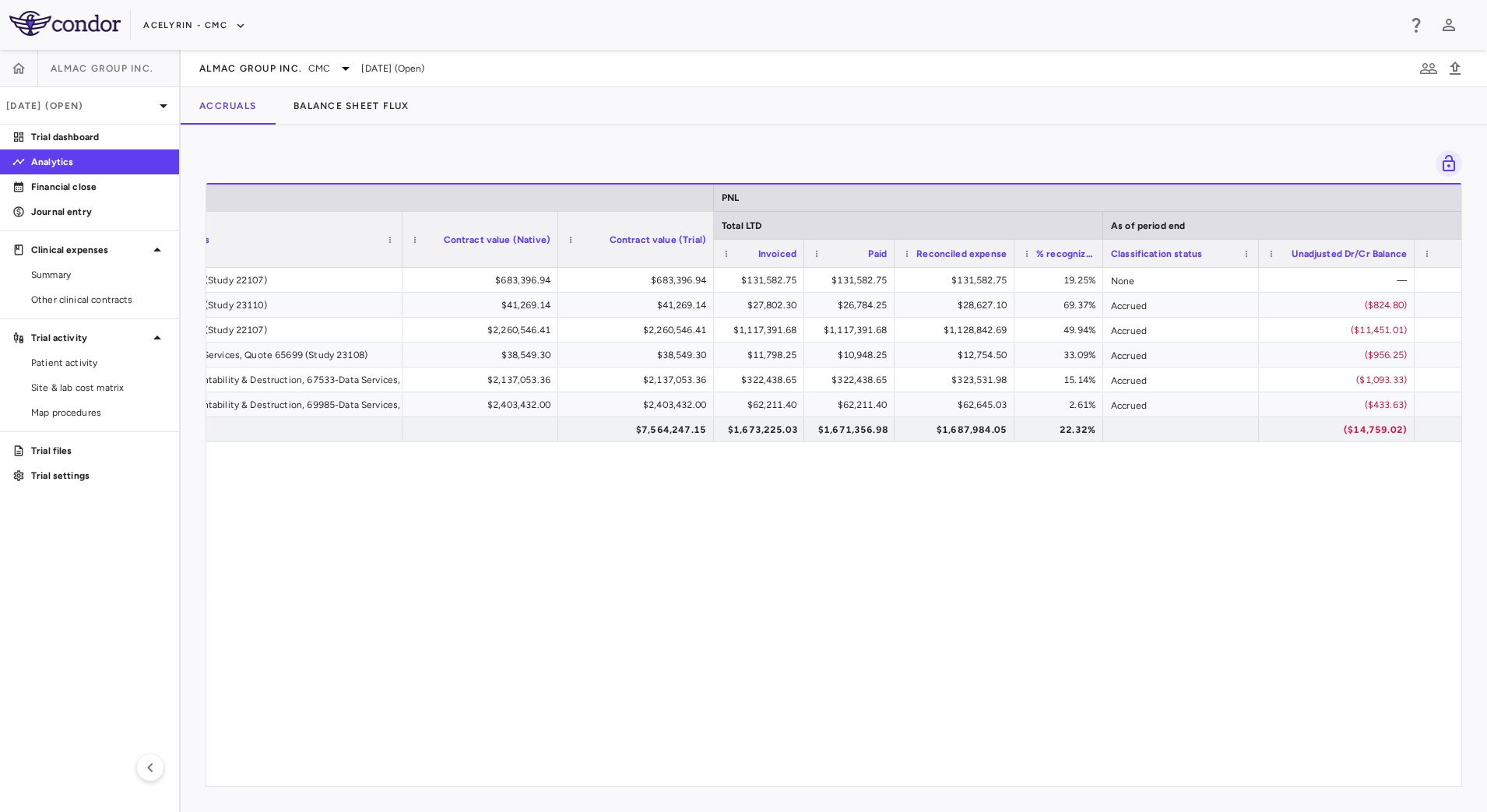
drag, startPoint x: 984, startPoint y: 261, endPoint x: 1014, endPoint y: 266, distance: 30.4
click at [1014, 266] on div at bounding box center [1014, 253] width 6 height 28
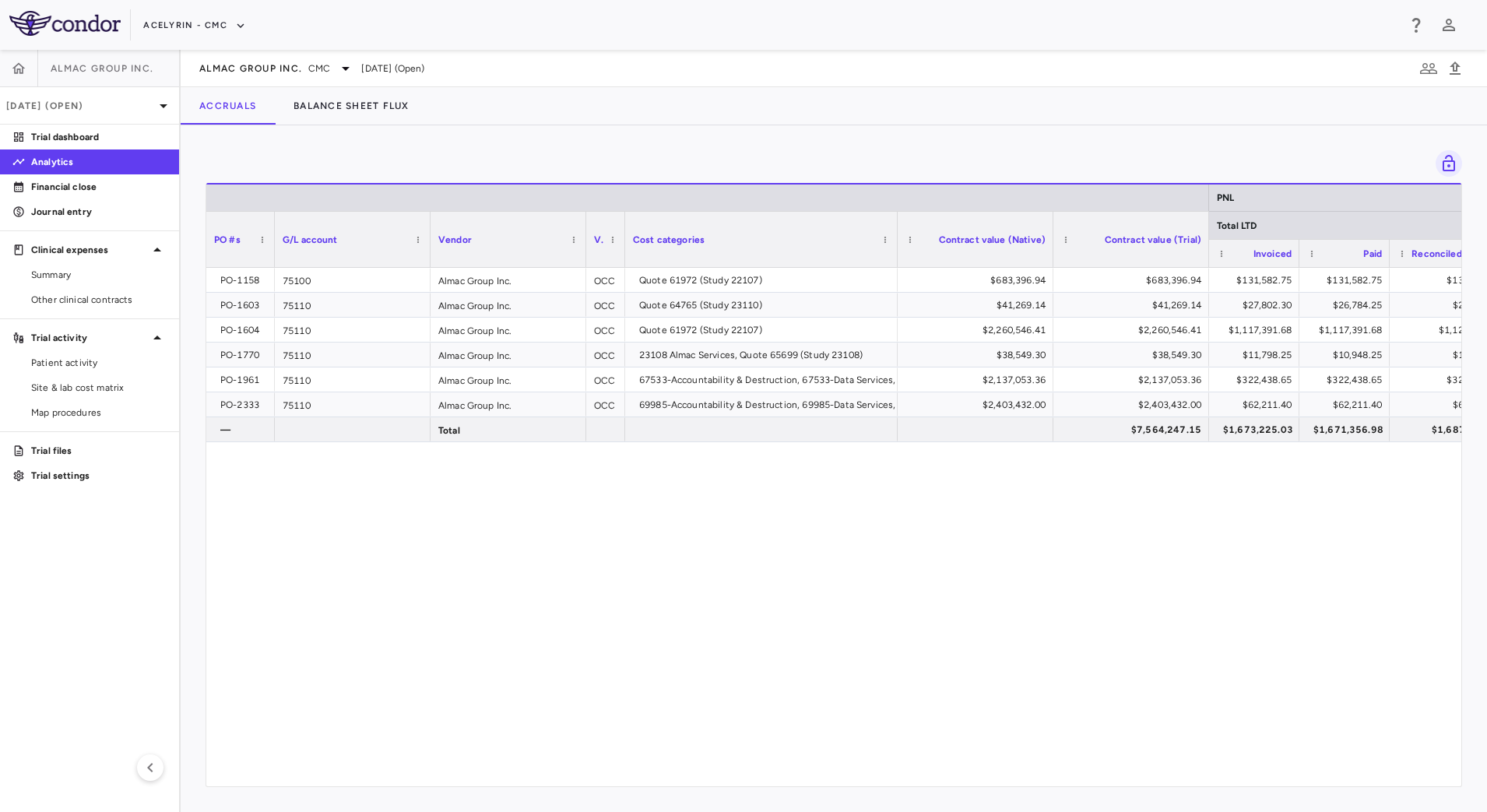
drag, startPoint x: 361, startPoint y: 255, endPoint x: 274, endPoint y: 253, distance: 87.0
click at [274, 253] on div at bounding box center [274, 240] width 6 height 55
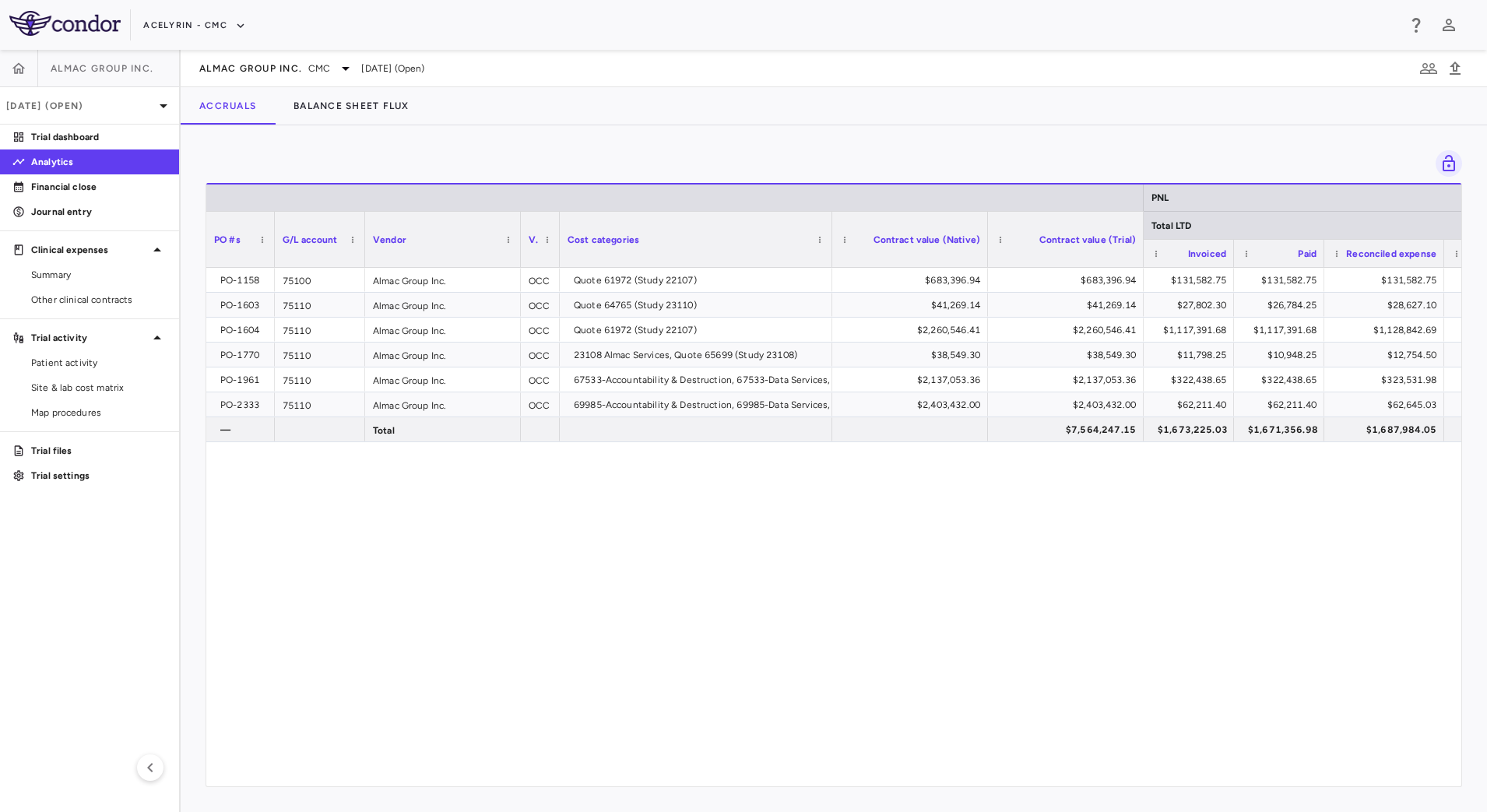
drag, startPoint x: 428, startPoint y: 257, endPoint x: 363, endPoint y: 256, distance: 65.0
click at [363, 256] on div at bounding box center [365, 240] width 6 height 55
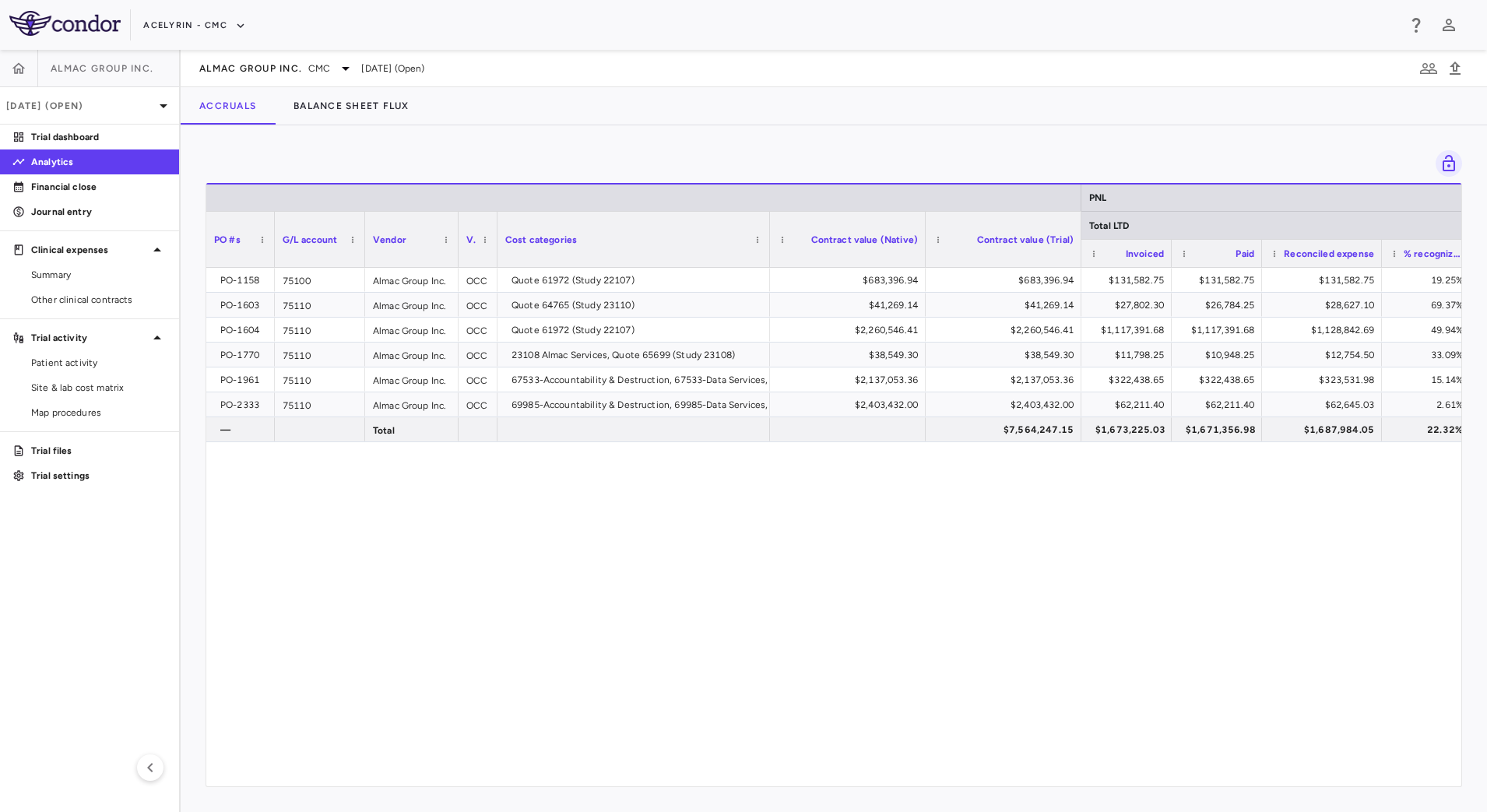
drag, startPoint x: 519, startPoint y: 261, endPoint x: 456, endPoint y: 253, distance: 63.5
click at [456, 253] on div at bounding box center [458, 240] width 6 height 55
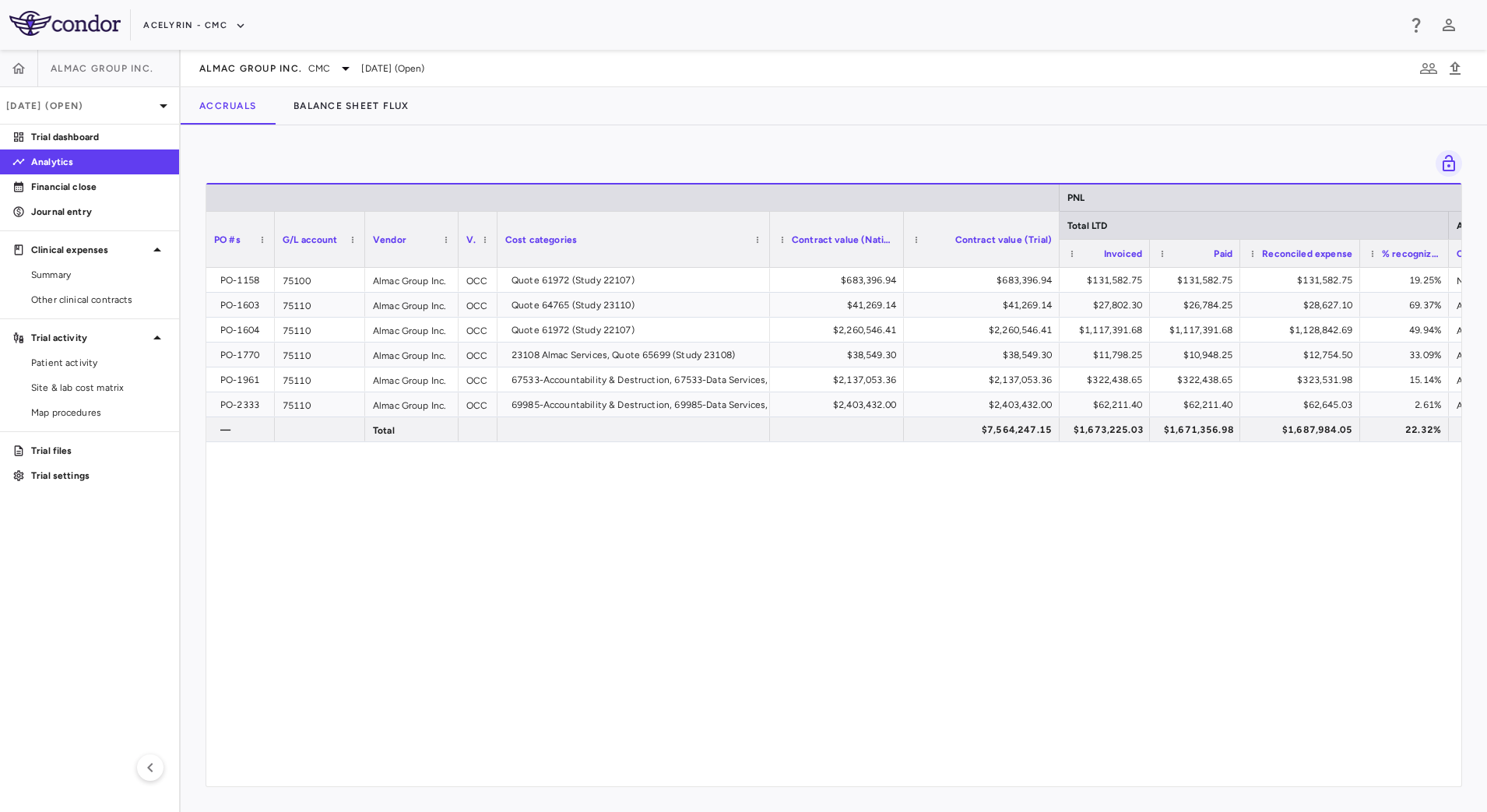
drag, startPoint x: 923, startPoint y: 262, endPoint x: 901, endPoint y: 262, distance: 22.0
click at [901, 262] on div at bounding box center [903, 240] width 6 height 55
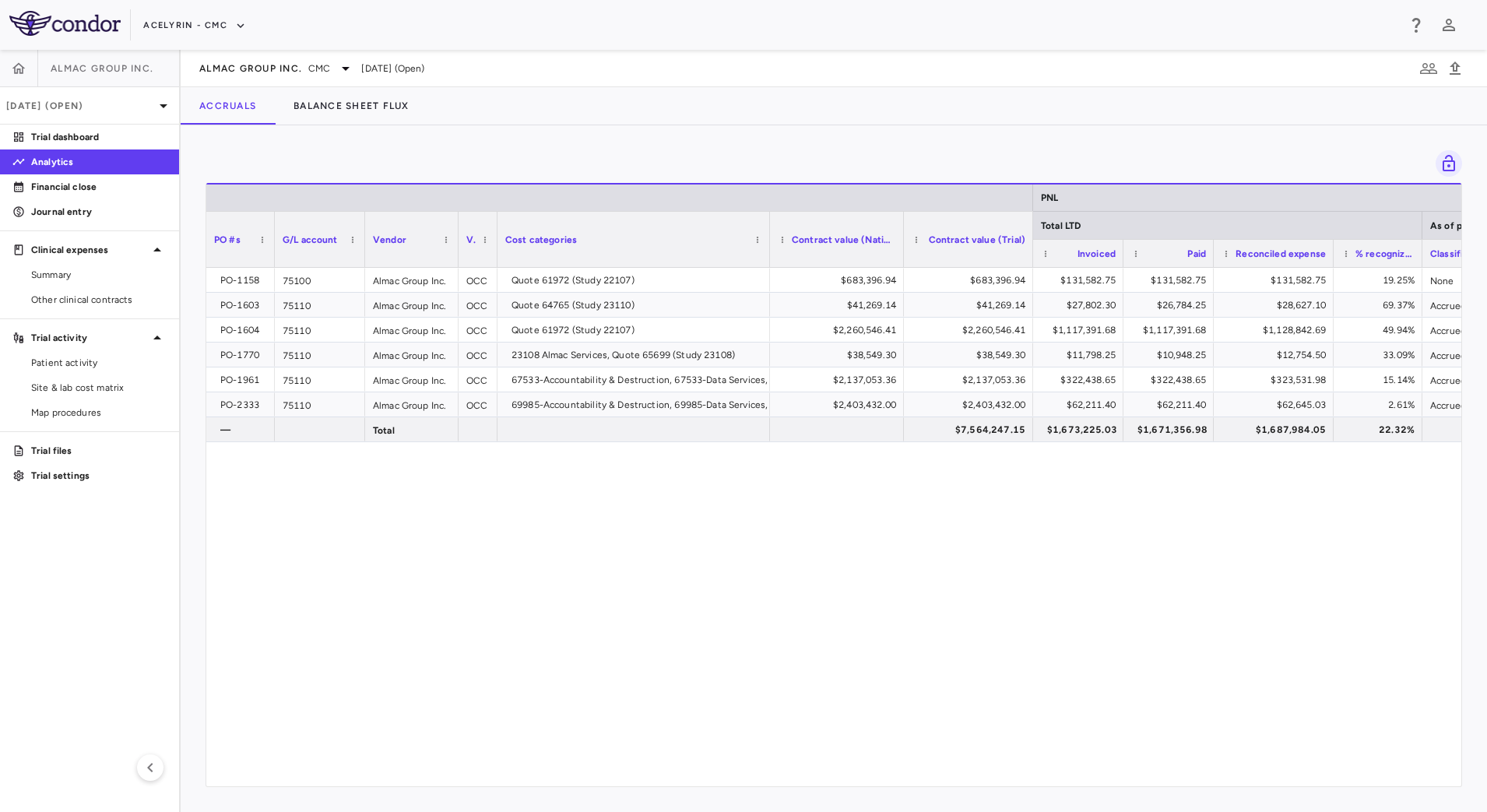
drag, startPoint x: 1057, startPoint y: 262, endPoint x: 1029, endPoint y: 260, distance: 28.1
click at [1031, 259] on div at bounding box center [1033, 240] width 6 height 55
click at [1070, 437] on div "$1,673,225.03" at bounding box center [1083, 430] width 70 height 25
click at [98, 208] on p "Journal entry" at bounding box center [98, 211] width 136 height 14
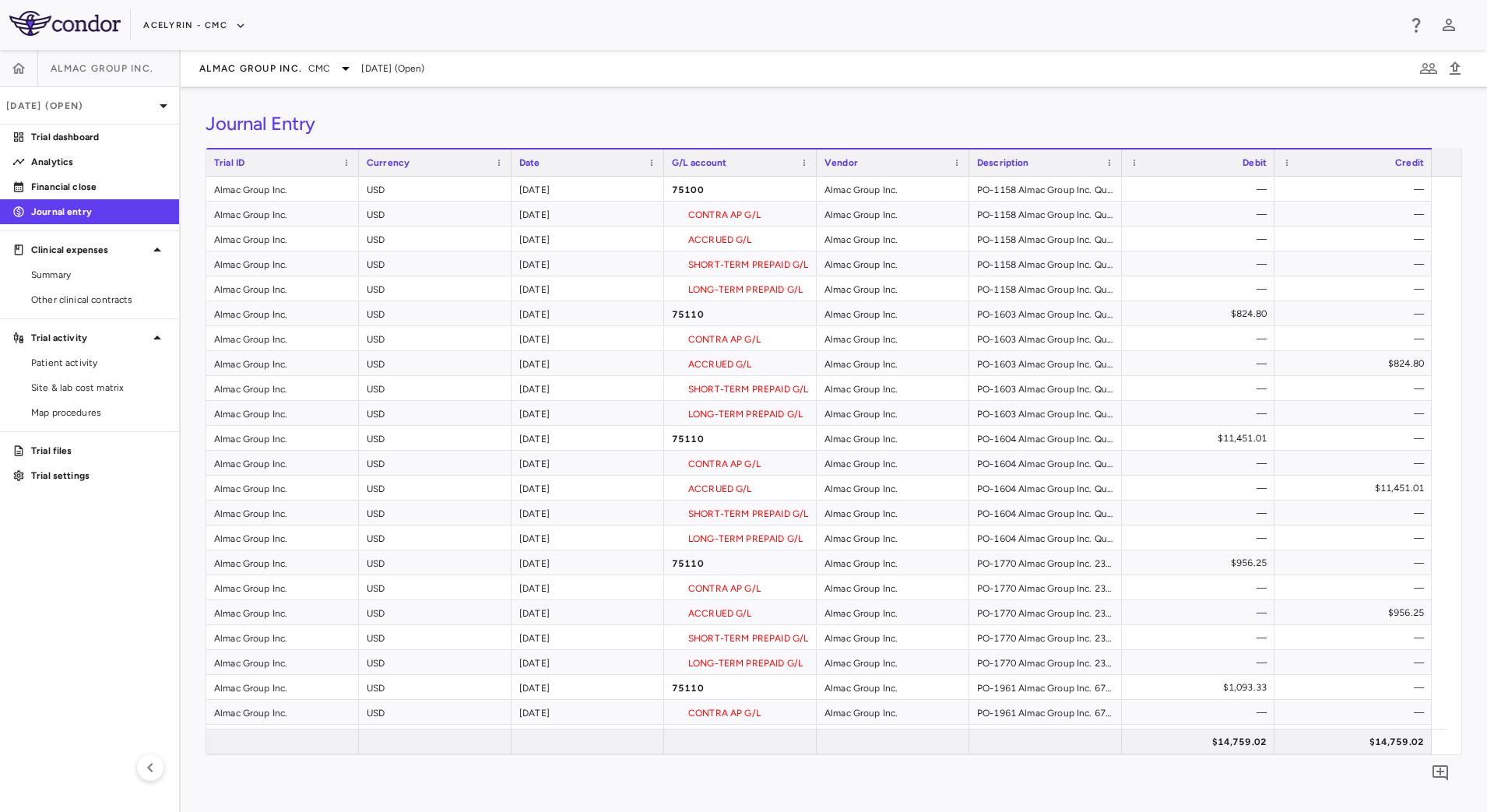
click at [963, 121] on div "Journal Entry" at bounding box center [834, 123] width 1257 height 24
click at [296, 63] on span "Almac Group Inc." at bounding box center [250, 68] width 103 height 12
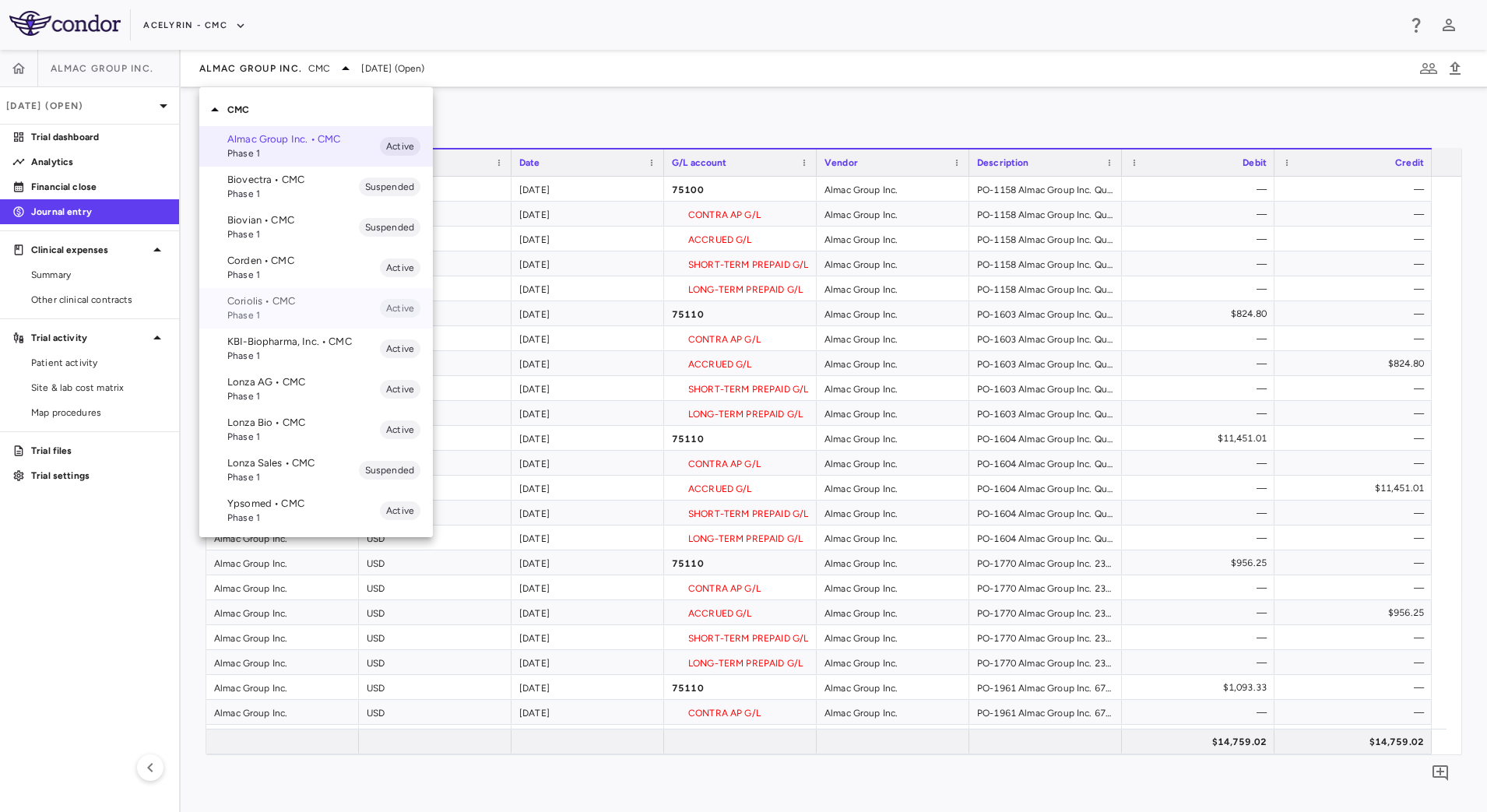
click at [286, 300] on p "Coriolis • CMC" at bounding box center [304, 300] width 153 height 14
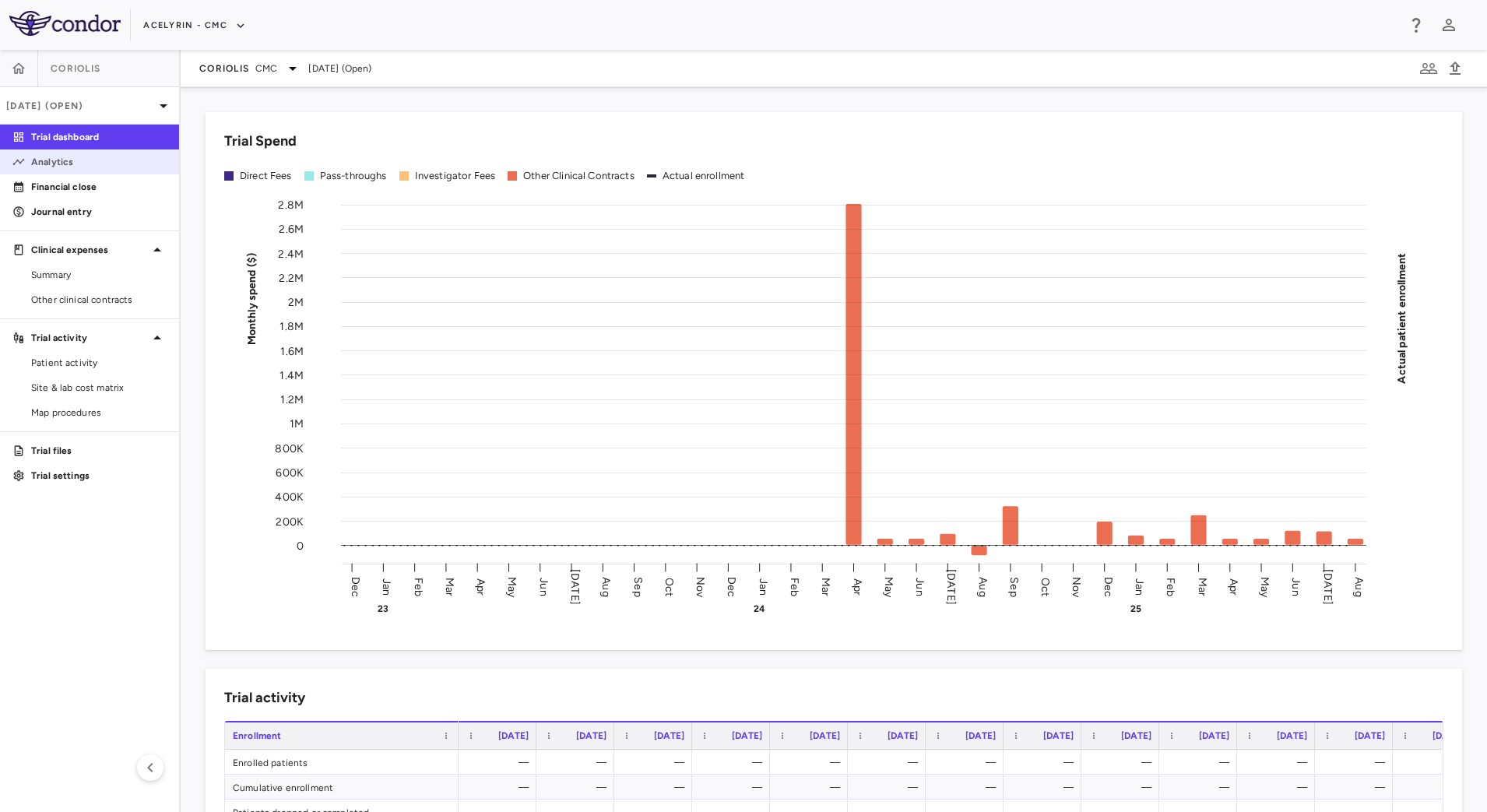
click at [108, 160] on p "Analytics" at bounding box center [98, 162] width 136 height 14
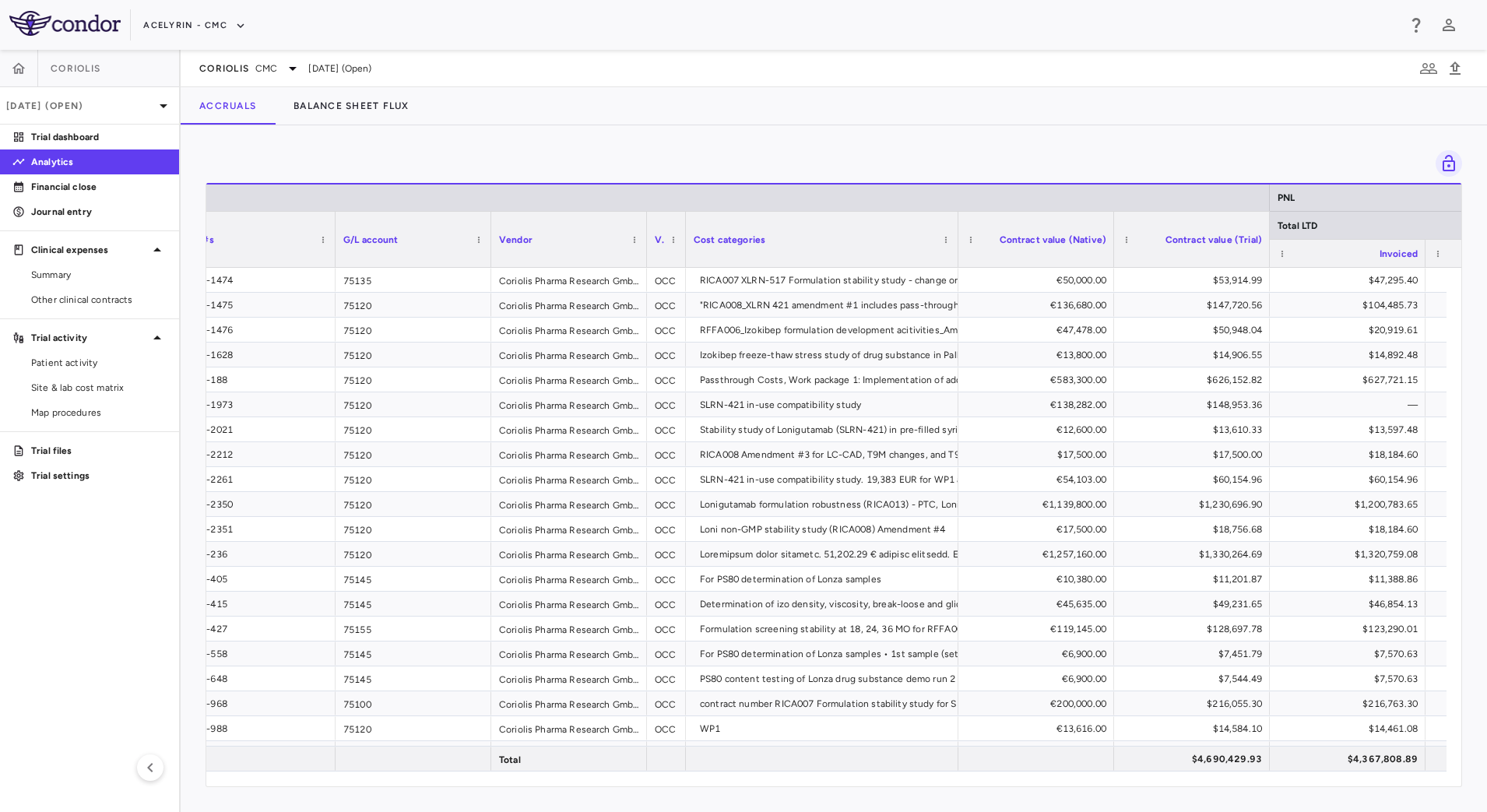
scroll to position [0, 161]
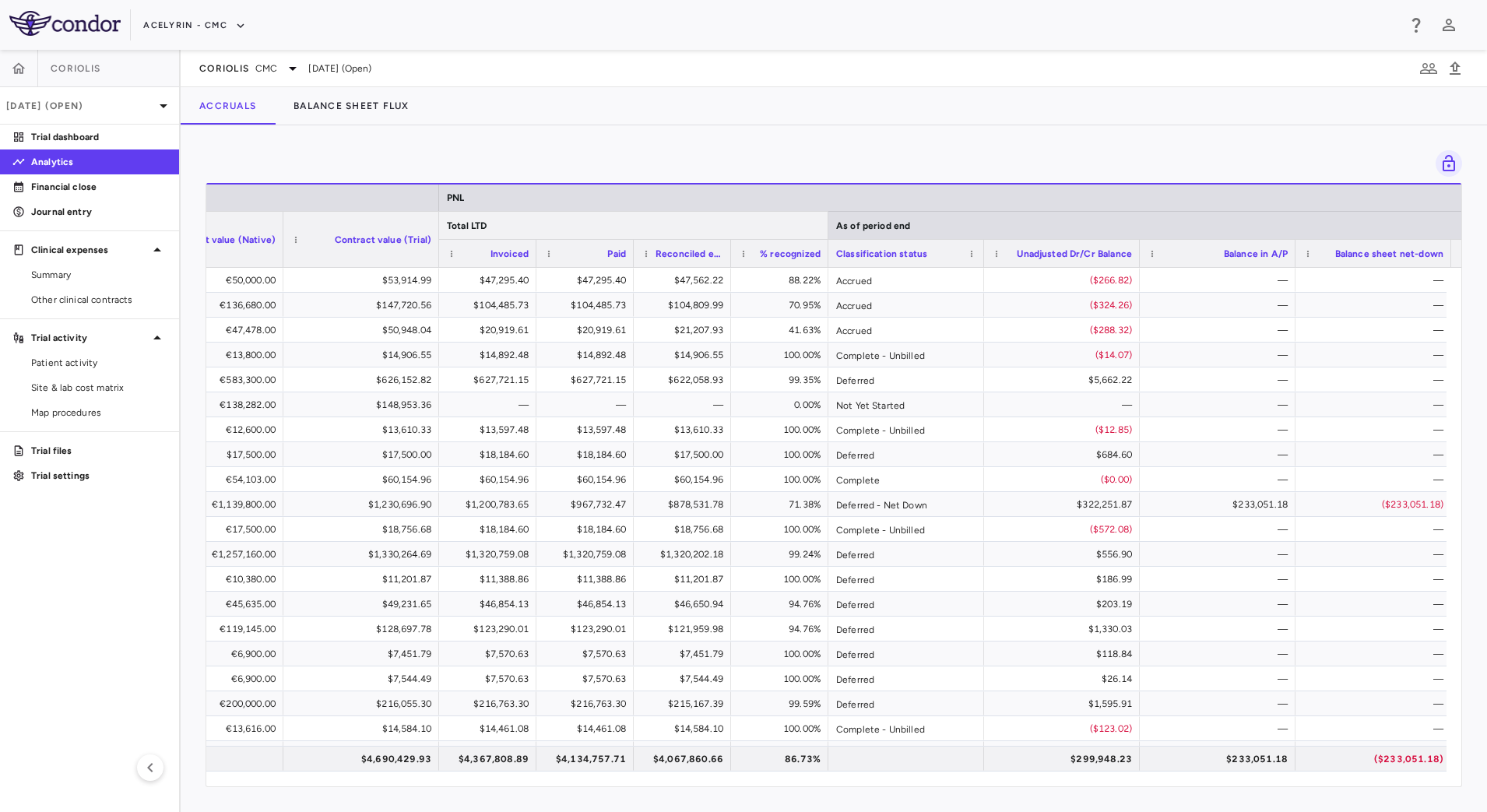
drag, startPoint x: 1062, startPoint y: 224, endPoint x: 828, endPoint y: 224, distance: 234.0
click at [828, 224] on div at bounding box center [828, 226] width 6 height 28
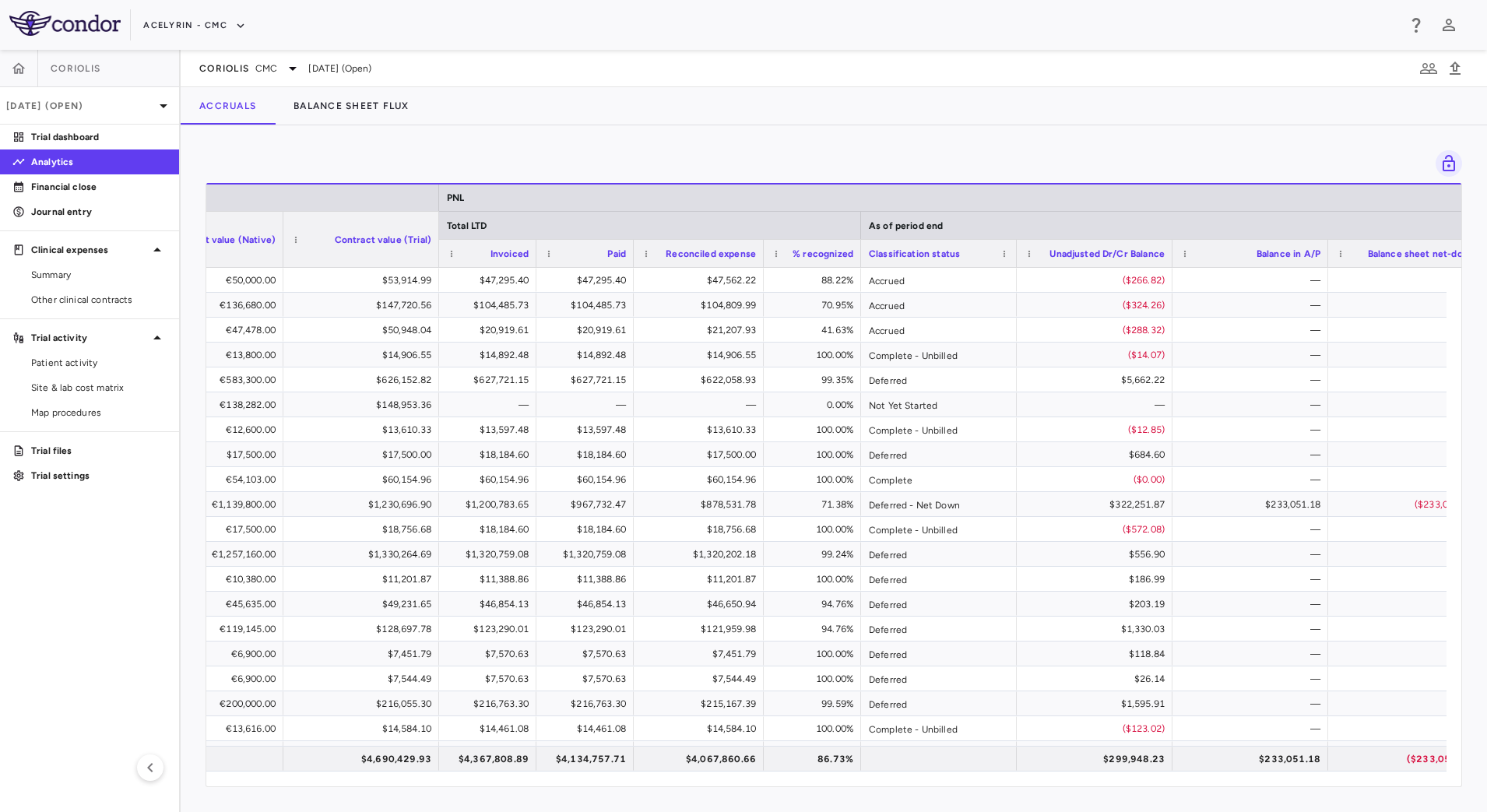
drag, startPoint x: 729, startPoint y: 261, endPoint x: 763, endPoint y: 265, distance: 34.2
click at [763, 265] on div at bounding box center [763, 253] width 6 height 28
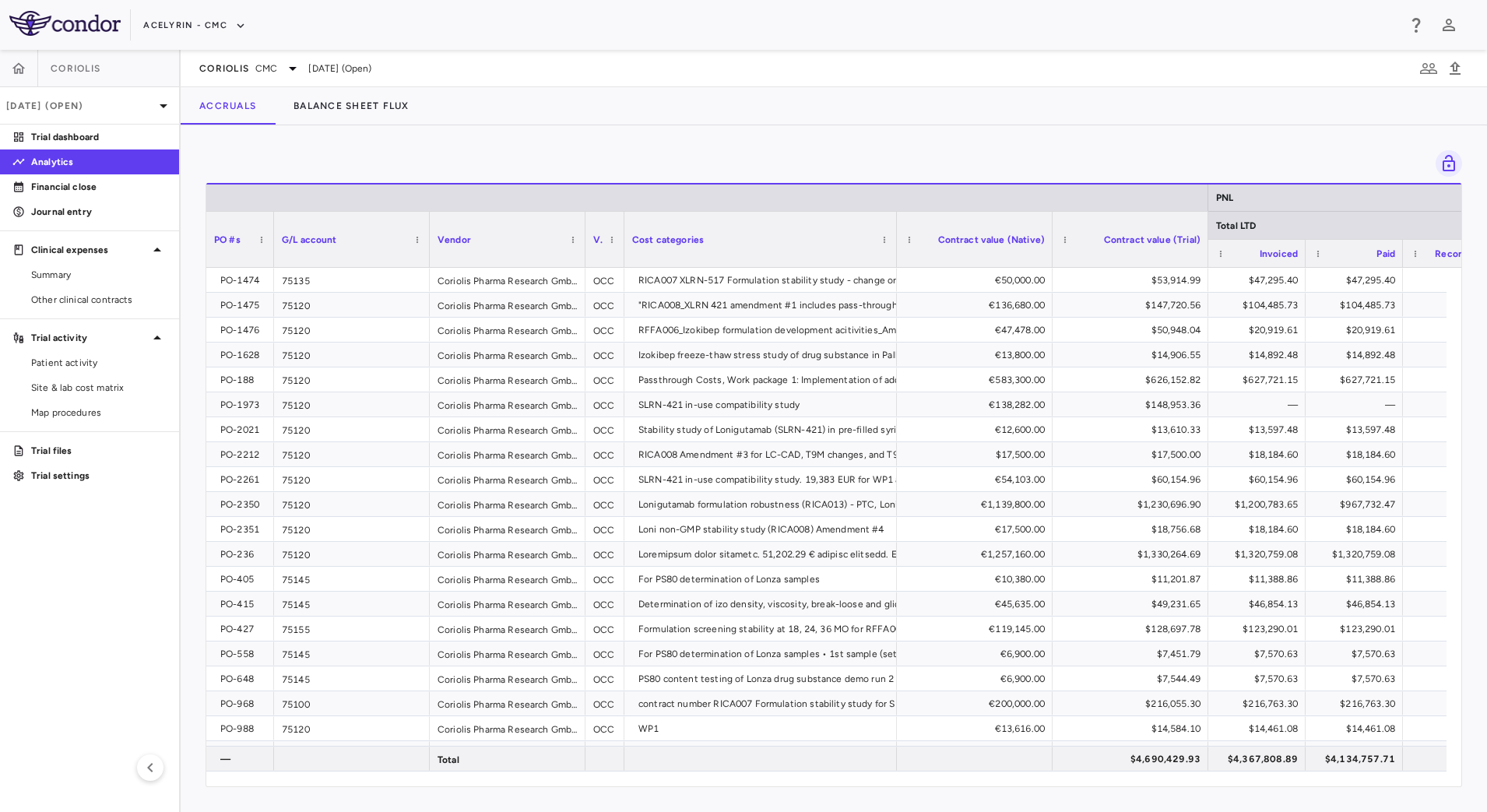
drag, startPoint x: 359, startPoint y: 254, endPoint x: 271, endPoint y: 253, distance: 88.0
click at [271, 253] on div at bounding box center [274, 240] width 6 height 55
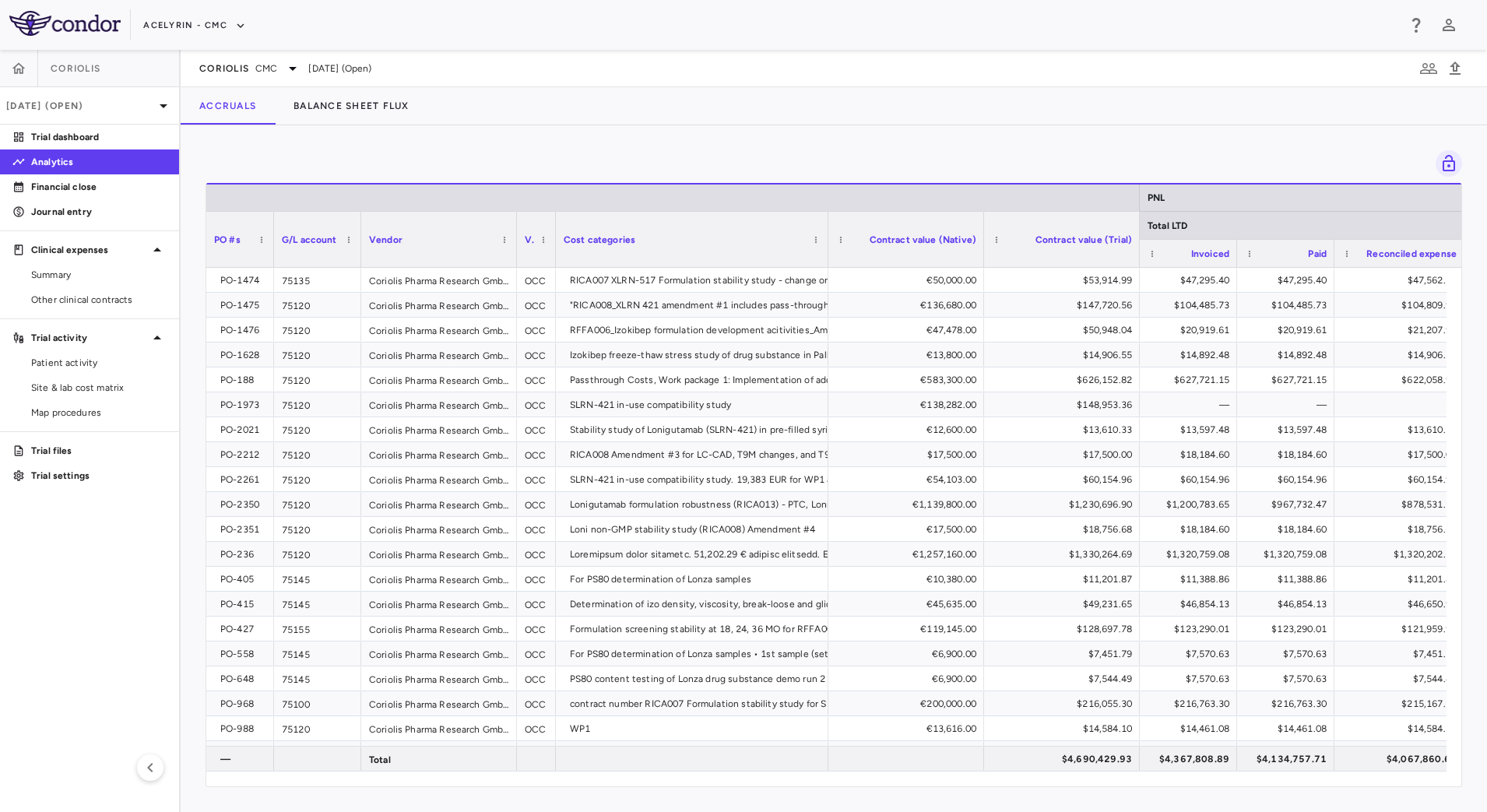
drag, startPoint x: 427, startPoint y: 257, endPoint x: 359, endPoint y: 270, distance: 69.2
click at [359, 270] on div "PNL Total LTD As of period end PO #s G/L account Vendor" at bounding box center [834, 484] width 1256 height 603
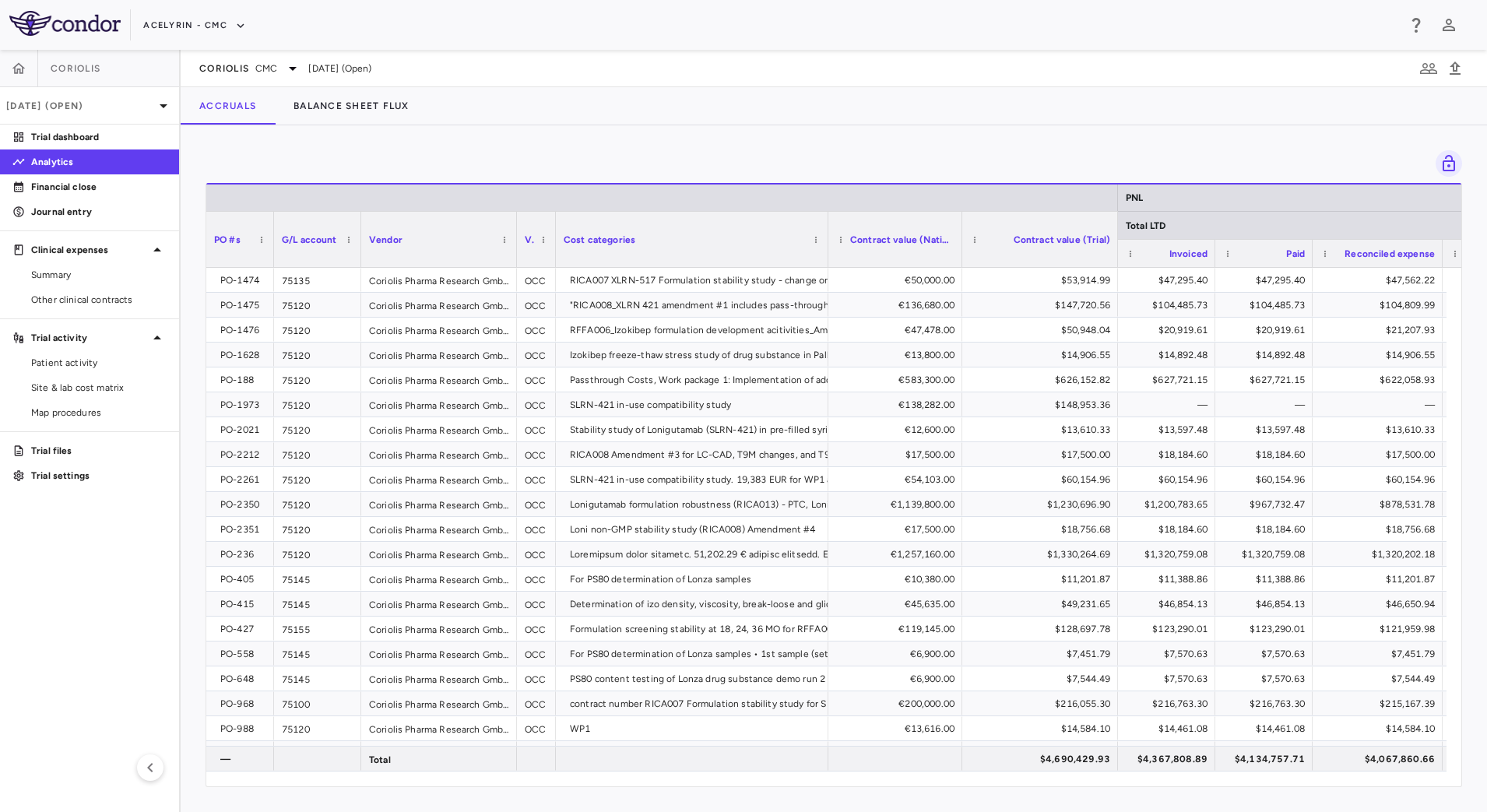
drag, startPoint x: 983, startPoint y: 261, endPoint x: 961, endPoint y: 261, distance: 22.0
click at [961, 261] on div at bounding box center [962, 240] width 6 height 55
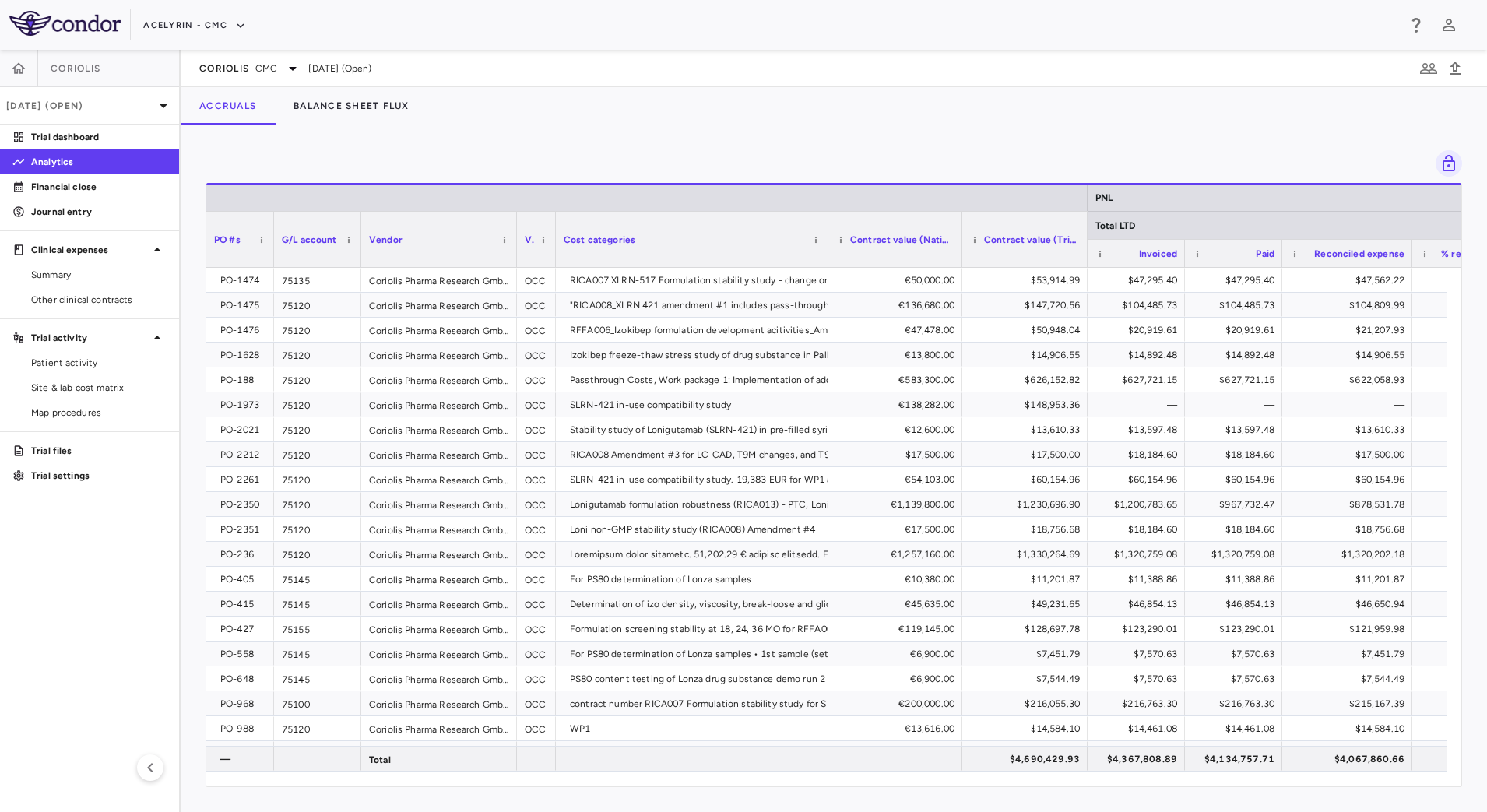
drag, startPoint x: 1114, startPoint y: 261, endPoint x: 1084, endPoint y: 261, distance: 30.0
click at [1084, 261] on div at bounding box center [1087, 240] width 6 height 55
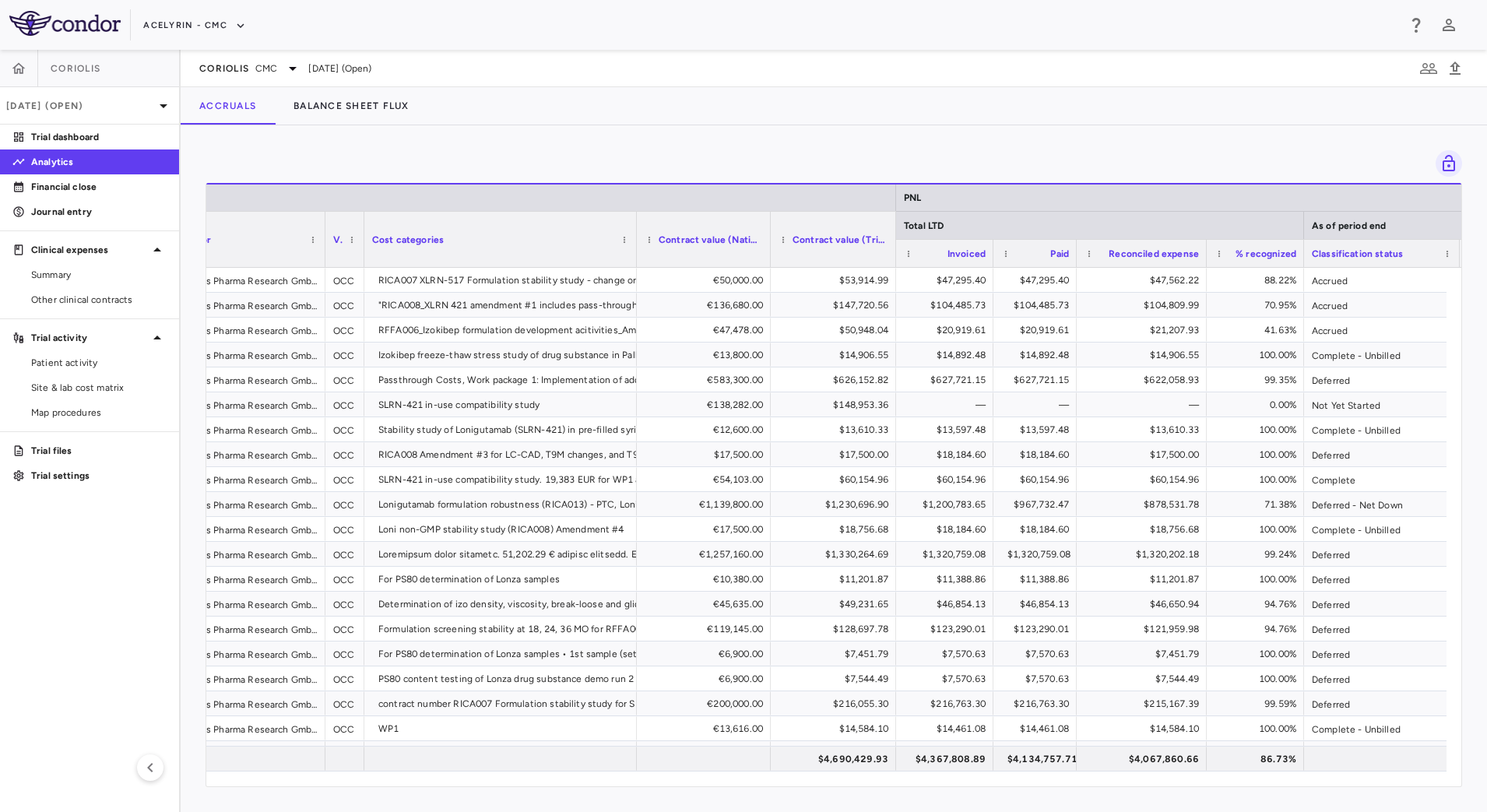
drag, startPoint x: 1087, startPoint y: 262, endPoint x: 1073, endPoint y: 262, distance: 14.0
click at [1073, 262] on div at bounding box center [1076, 253] width 6 height 28
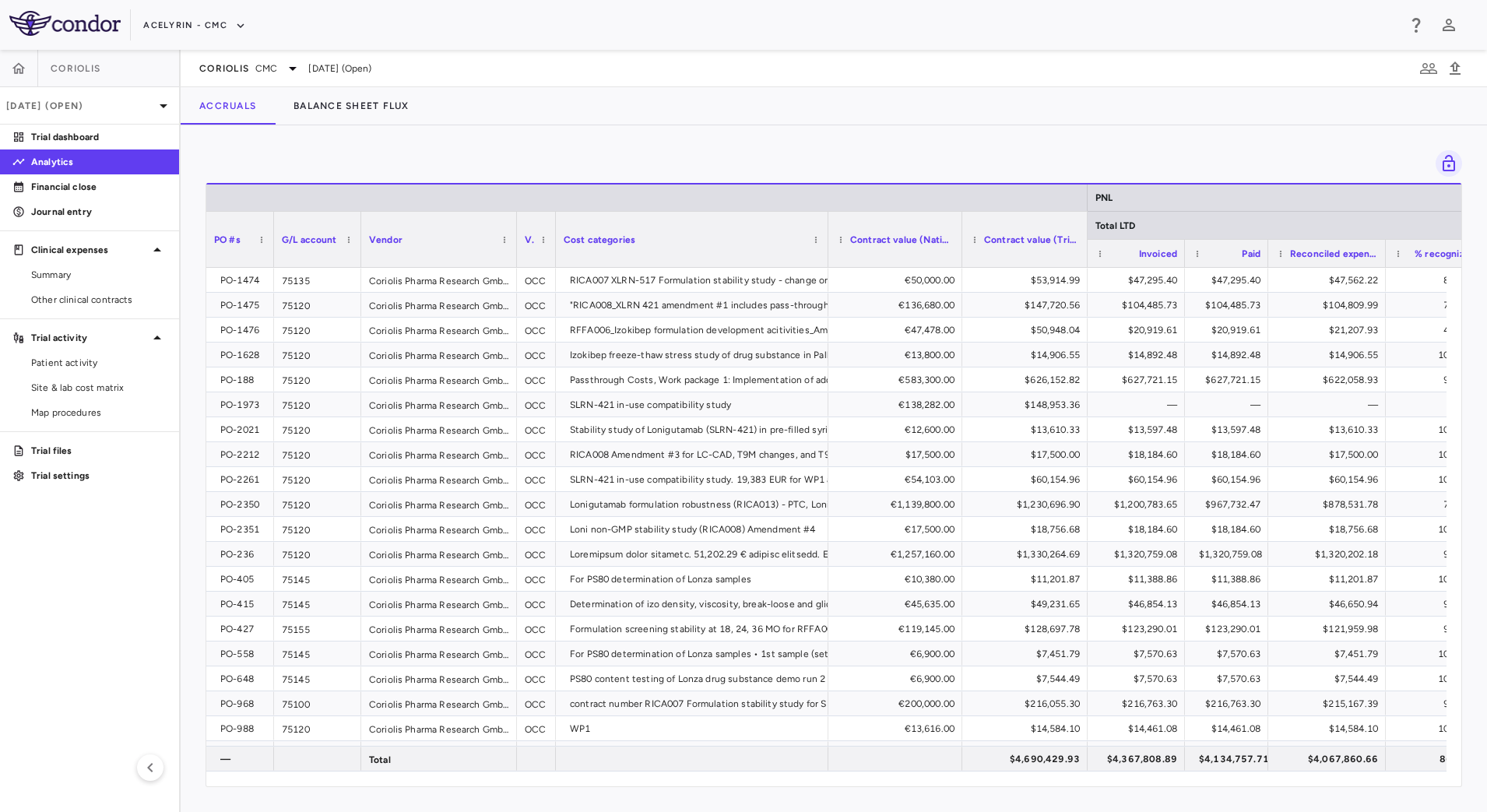
drag, startPoint x: 1398, startPoint y: 261, endPoint x: 1385, endPoint y: 263, distance: 13.2
click at [1385, 263] on div at bounding box center [1385, 253] width 6 height 28
click at [266, 257] on div at bounding box center [268, 240] width 6 height 55
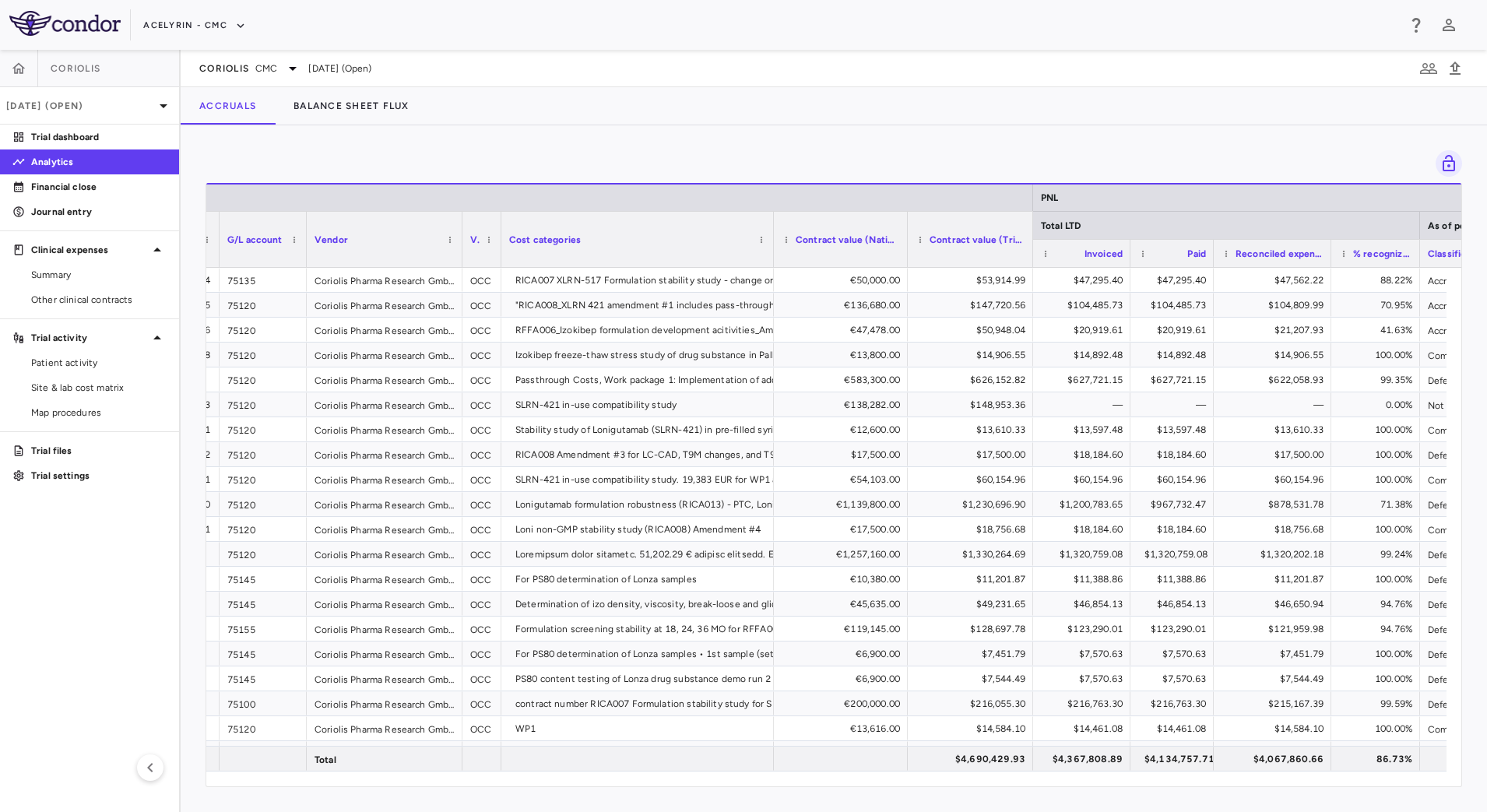
drag, startPoint x: 1429, startPoint y: 259, endPoint x: 1420, endPoint y: 264, distance: 10.3
click at [1420, 264] on div at bounding box center [1420, 253] width 6 height 28
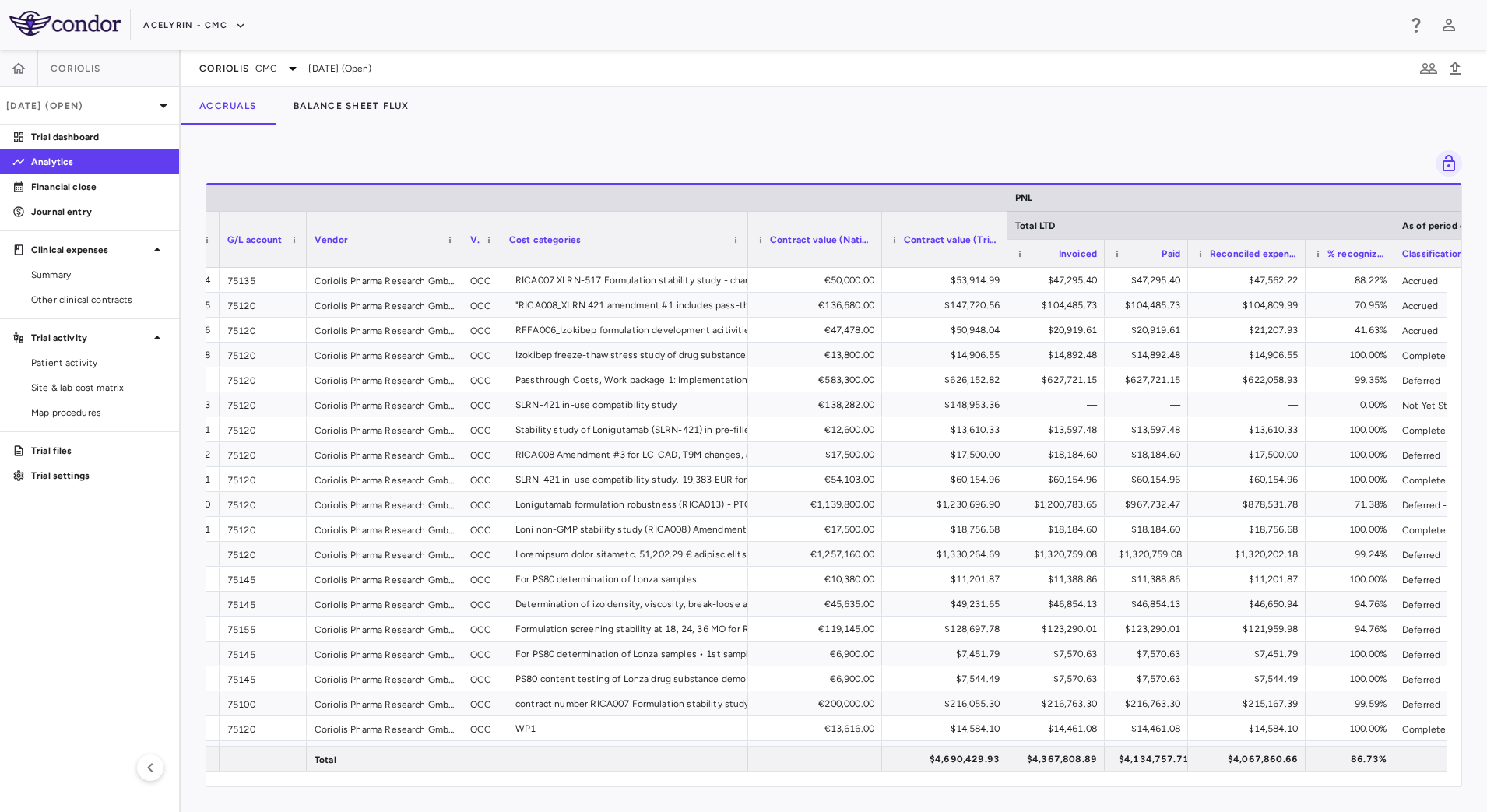
drag, startPoint x: 772, startPoint y: 257, endPoint x: 747, endPoint y: 258, distance: 25.0
click at [747, 258] on div at bounding box center [748, 240] width 6 height 55
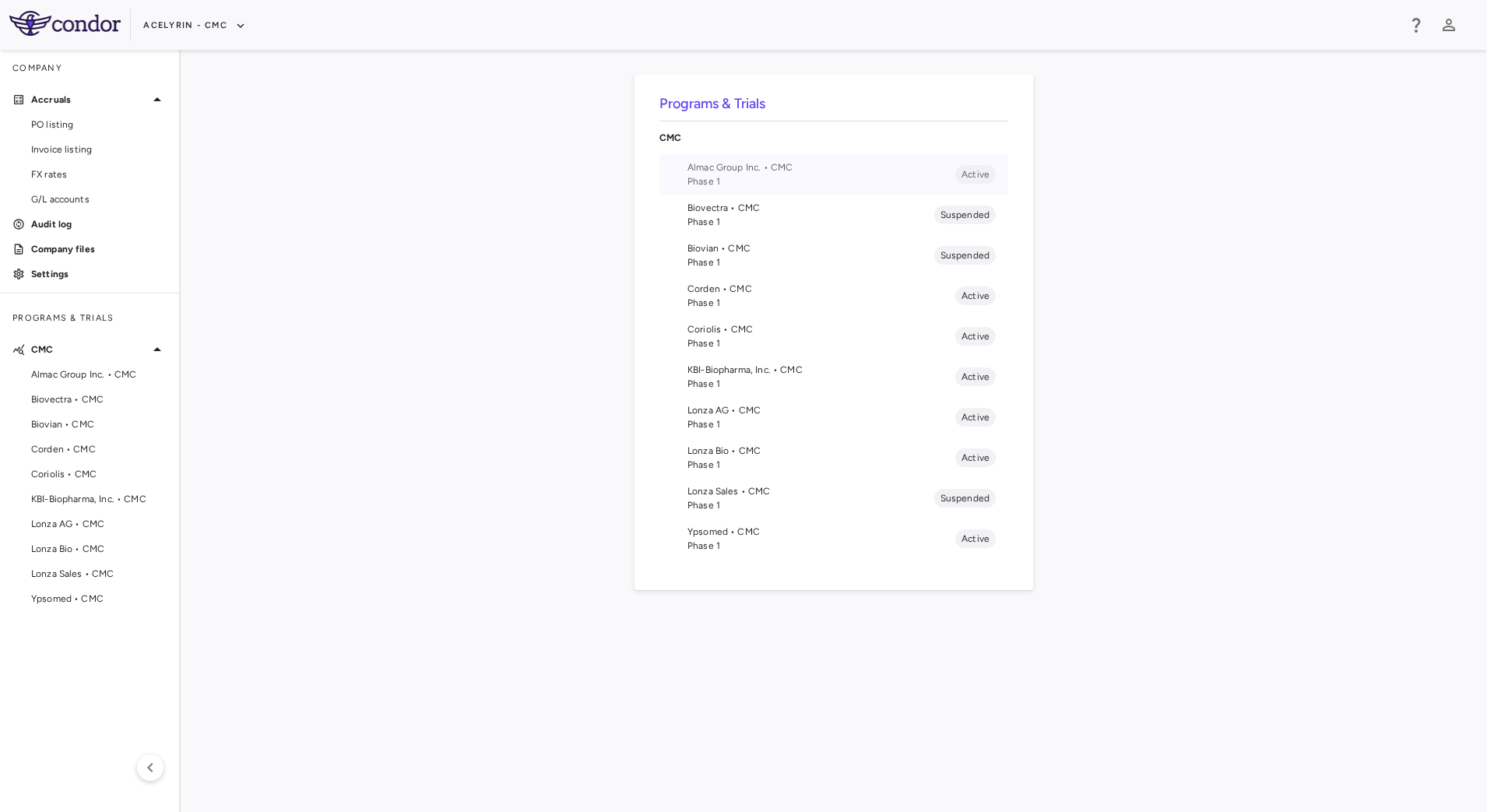
click at [699, 184] on span "Phase 1" at bounding box center [822, 181] width 268 height 14
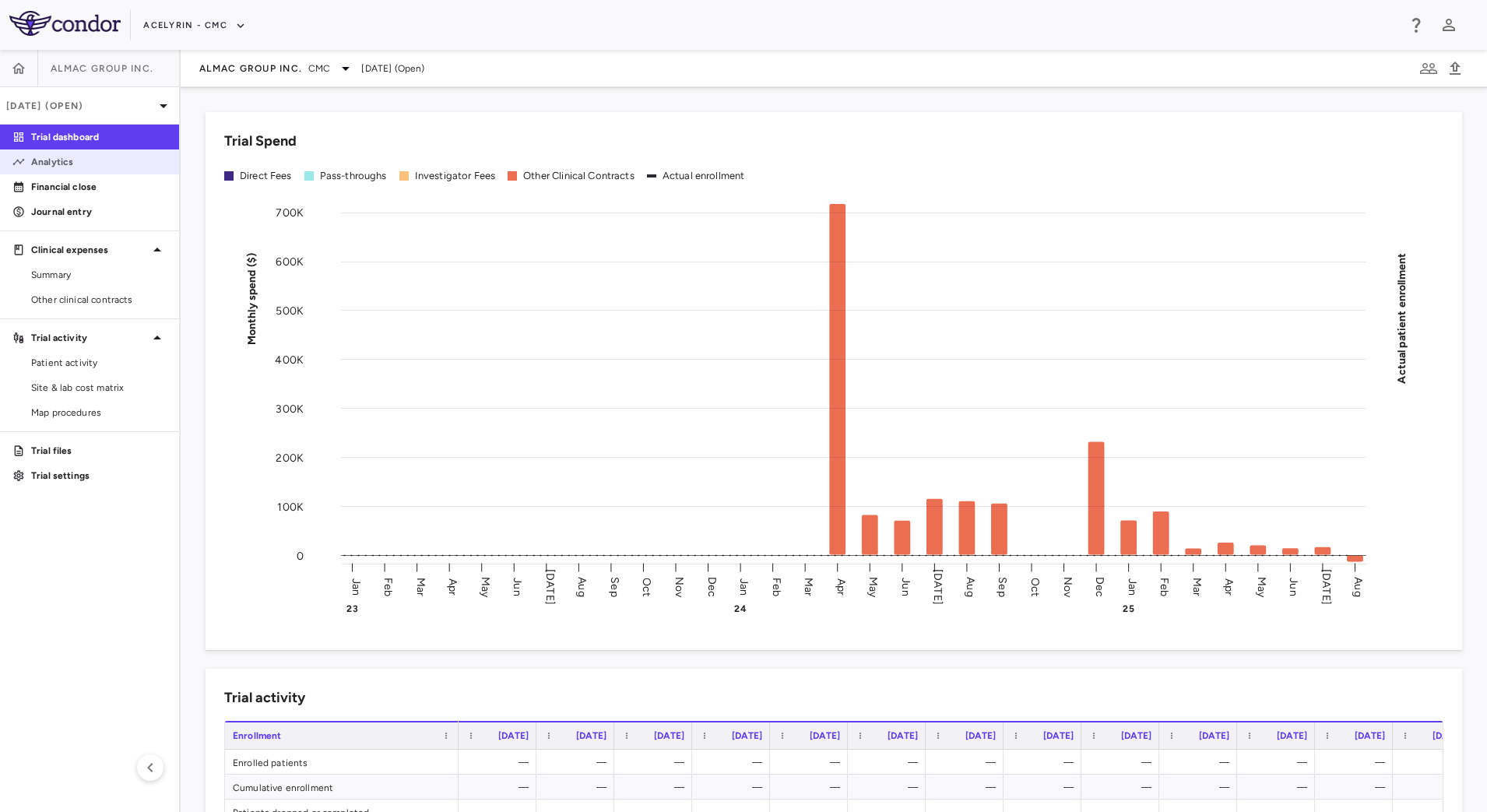
click at [76, 163] on p "Analytics" at bounding box center [98, 162] width 136 height 14
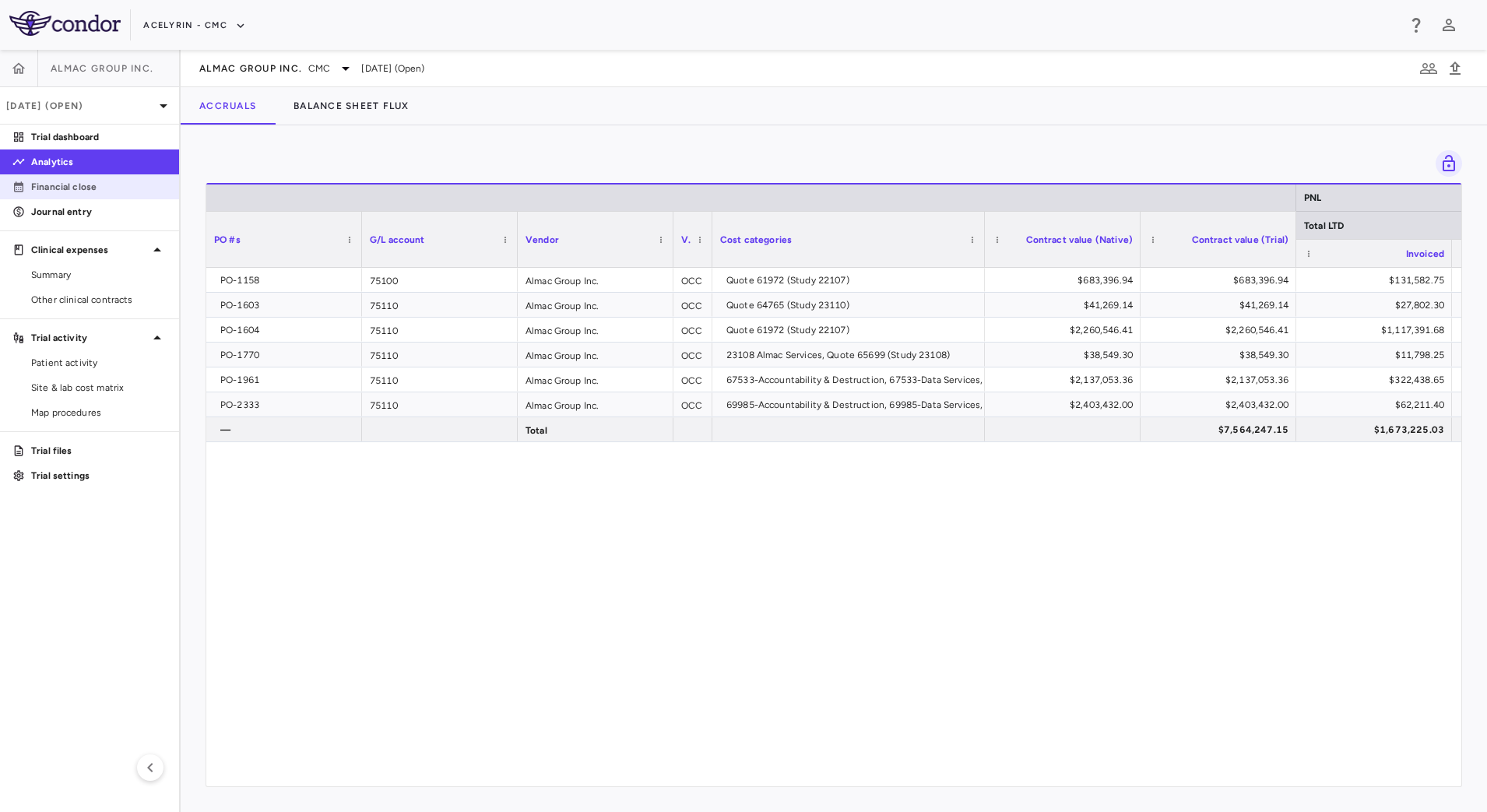
click at [106, 188] on p "Financial close" at bounding box center [98, 187] width 136 height 14
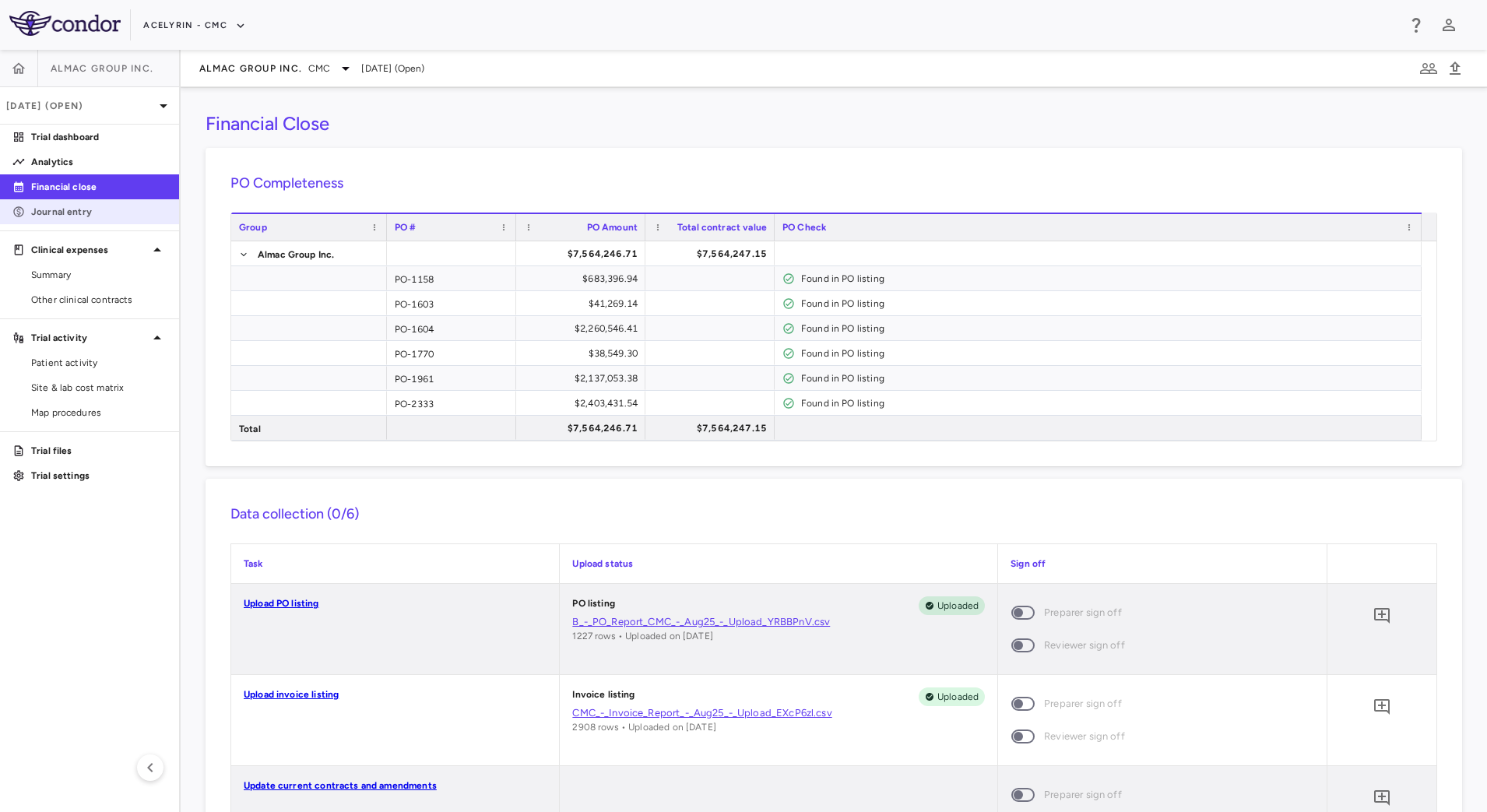
click at [96, 208] on p "Journal entry" at bounding box center [98, 211] width 136 height 14
